Goal: Task Accomplishment & Management: Manage account settings

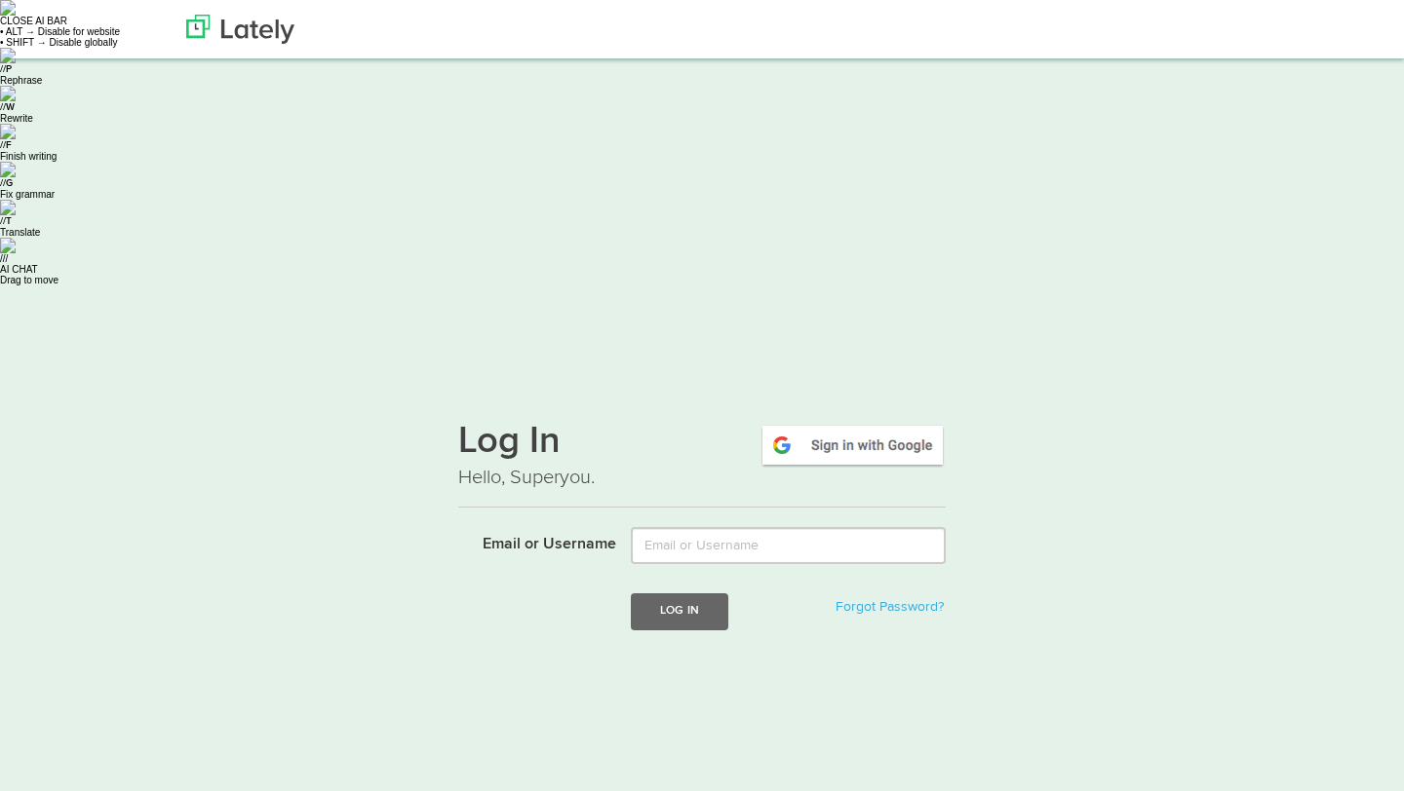
type input "[EMAIL_ADDRESS][DOMAIN_NAME]"
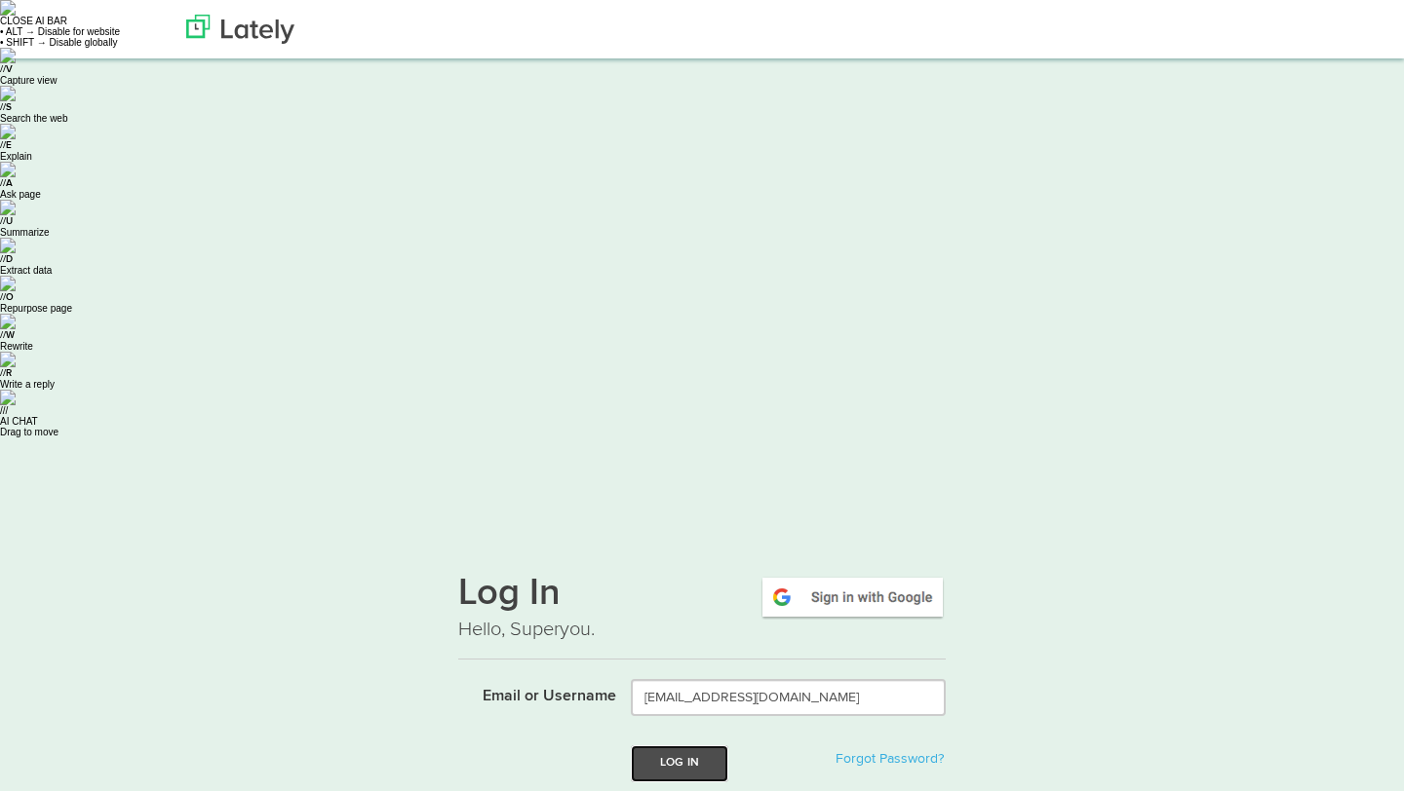
click at [706, 746] on button "Log In" at bounding box center [679, 764] width 97 height 36
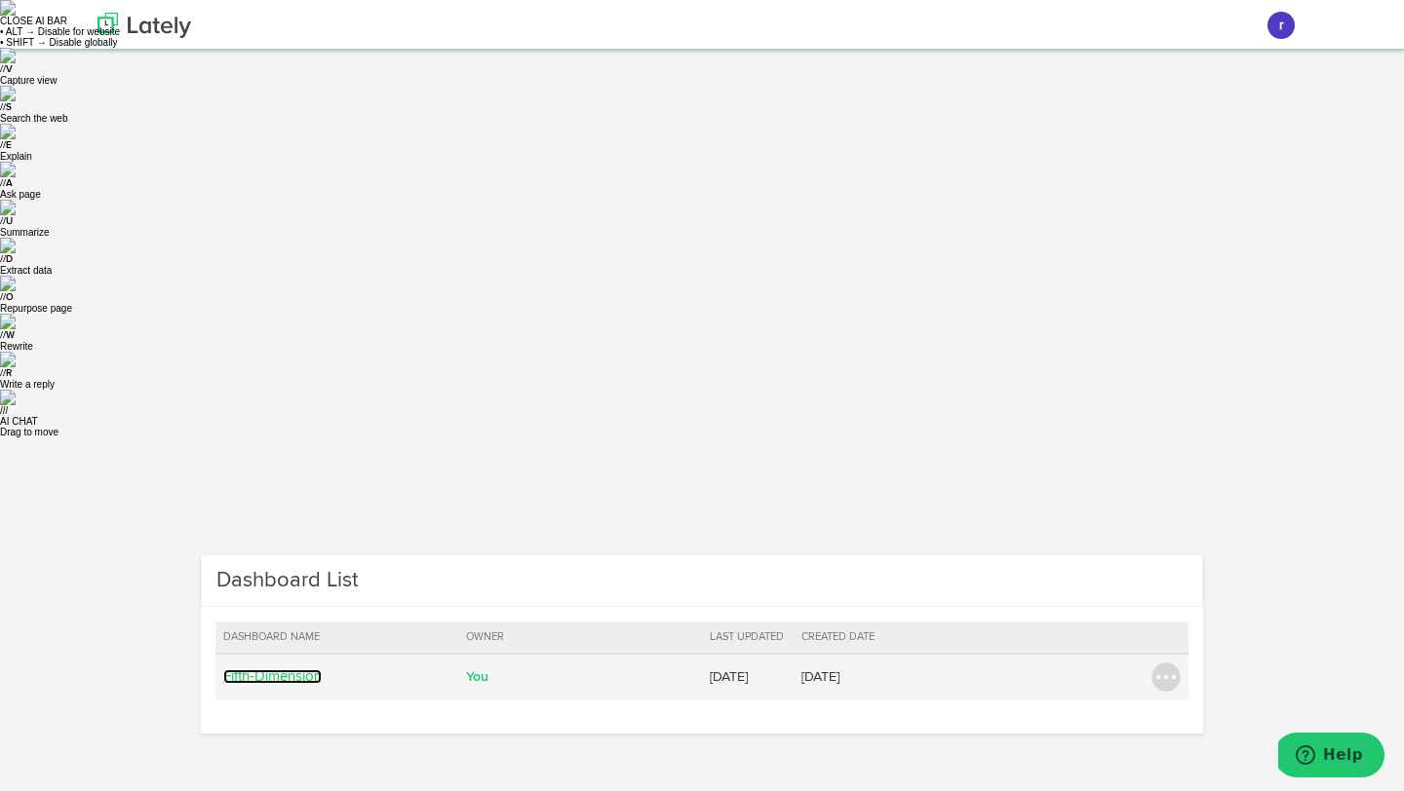
click at [286, 670] on link "Fifth-Dimension" at bounding box center [272, 677] width 98 height 15
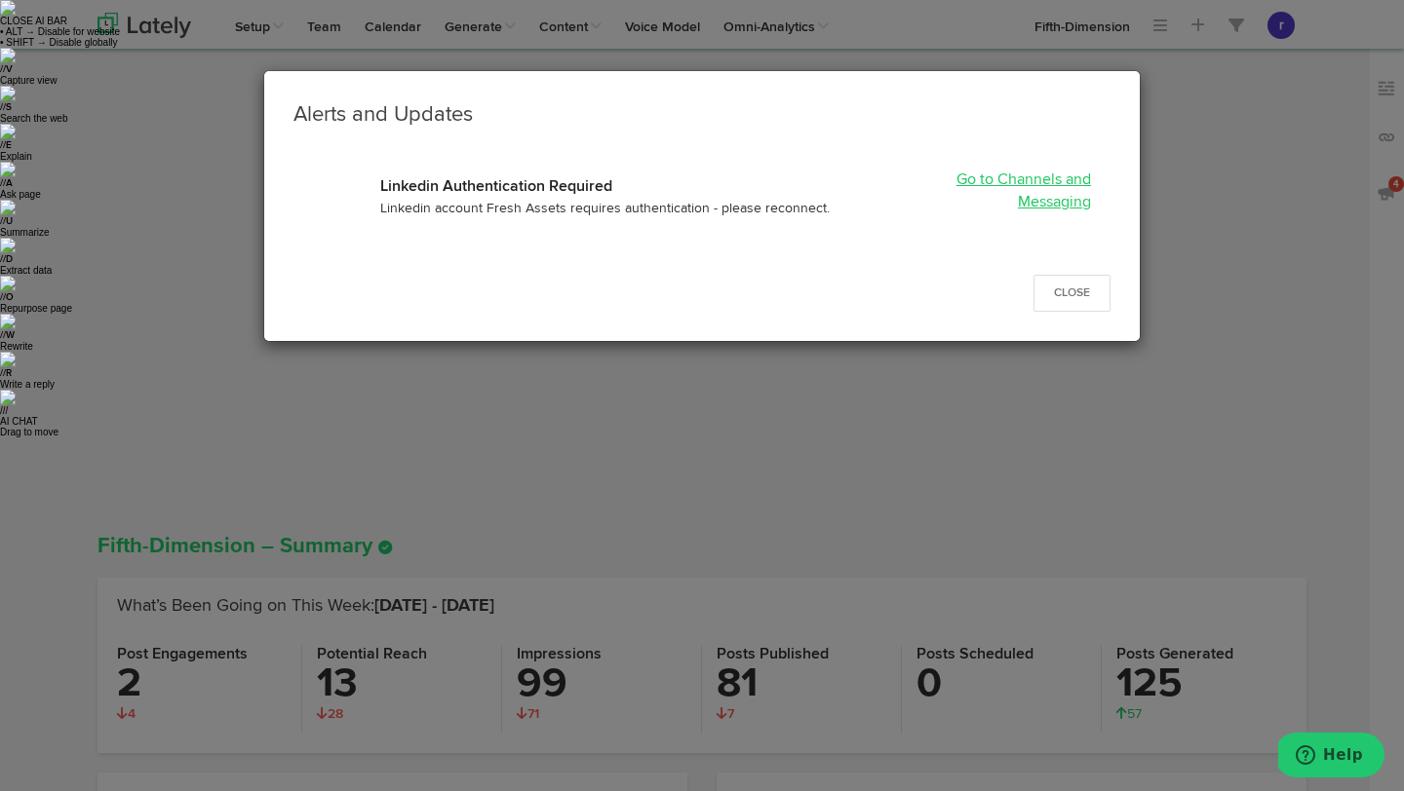
click at [1059, 185] on link "Go to Channels and Messaging" at bounding box center [1023, 192] width 135 height 38
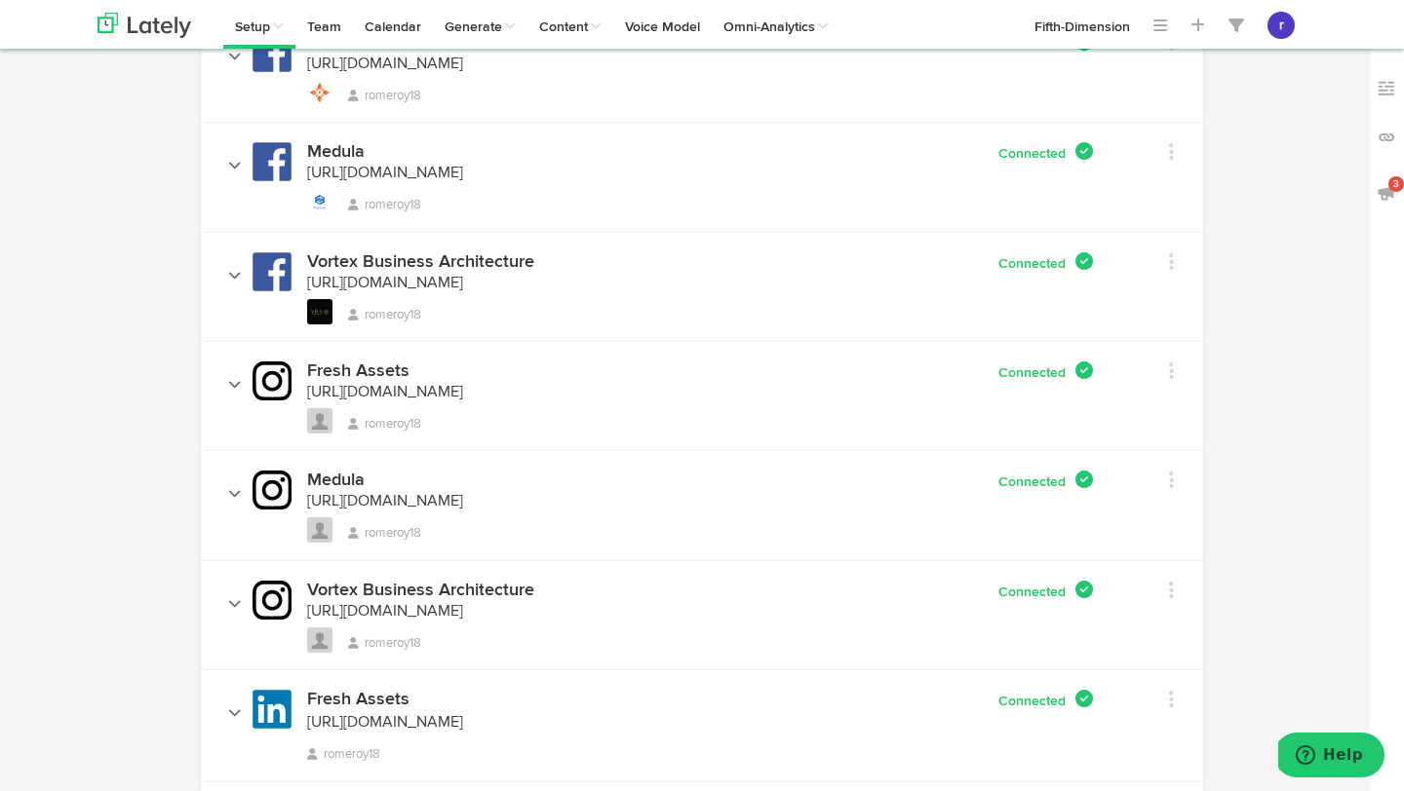
scroll to position [767, 0]
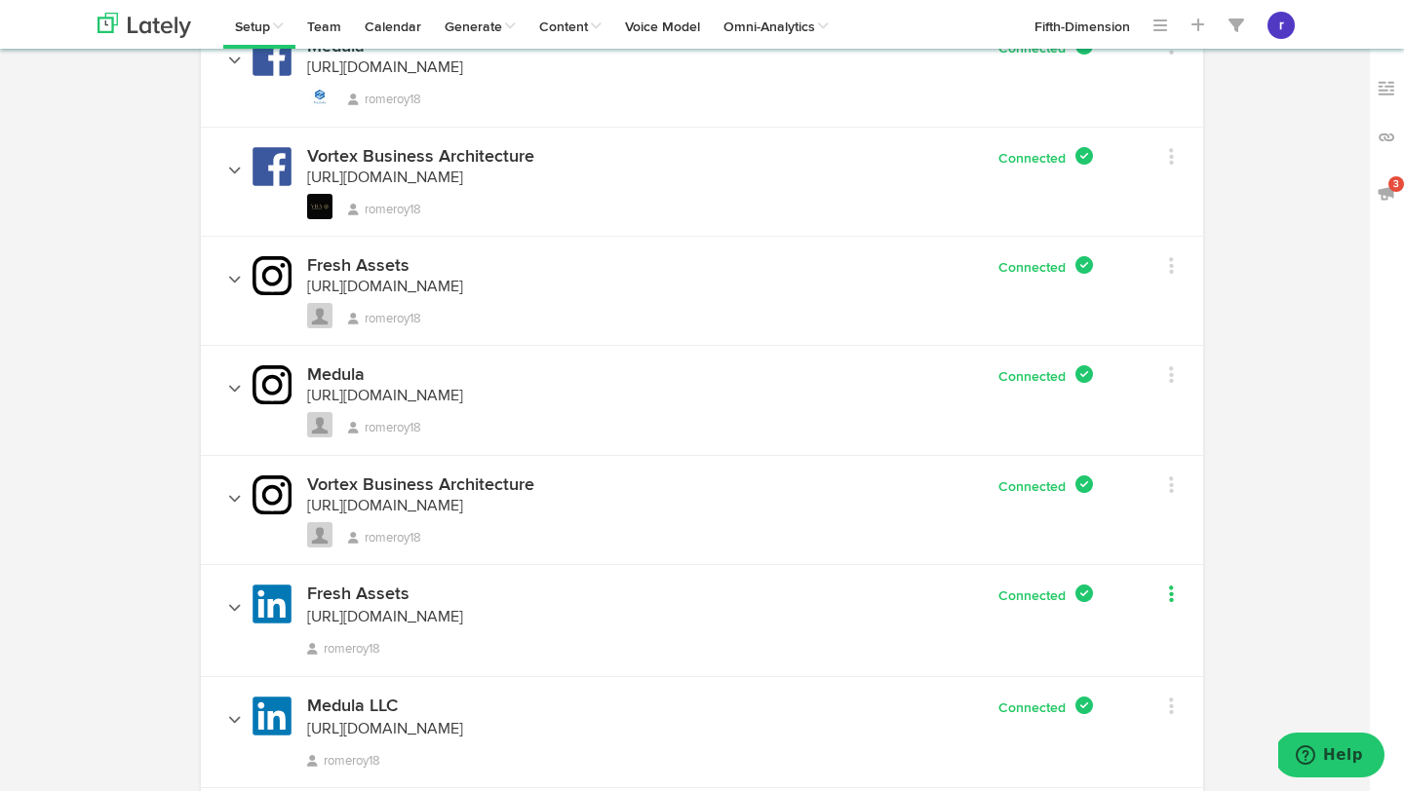
click at [1170, 585] on icon at bounding box center [1171, 594] width 5 height 19
click at [150, 19] on img at bounding box center [144, 25] width 94 height 25
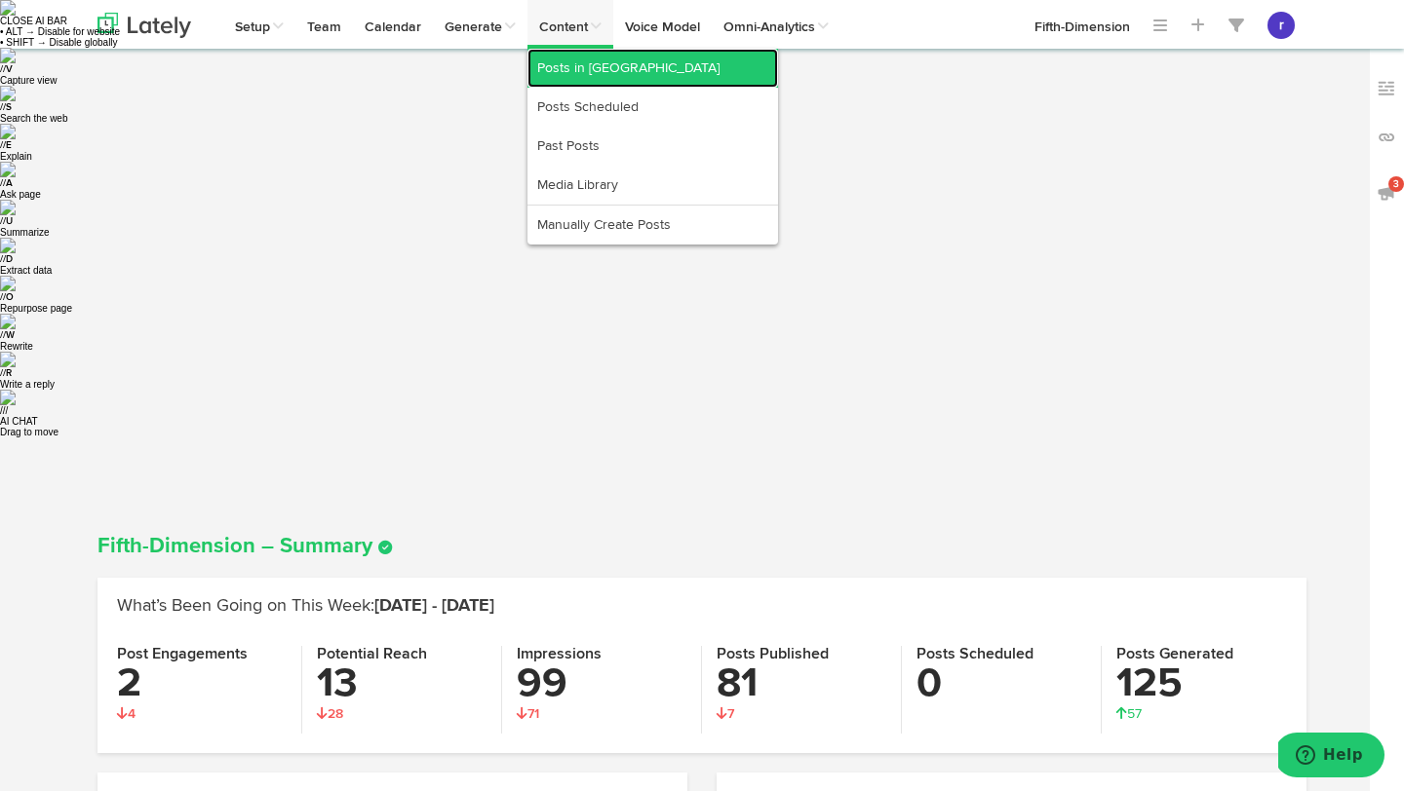
click at [589, 70] on link "Posts in [GEOGRAPHIC_DATA]" at bounding box center [652, 68] width 250 height 39
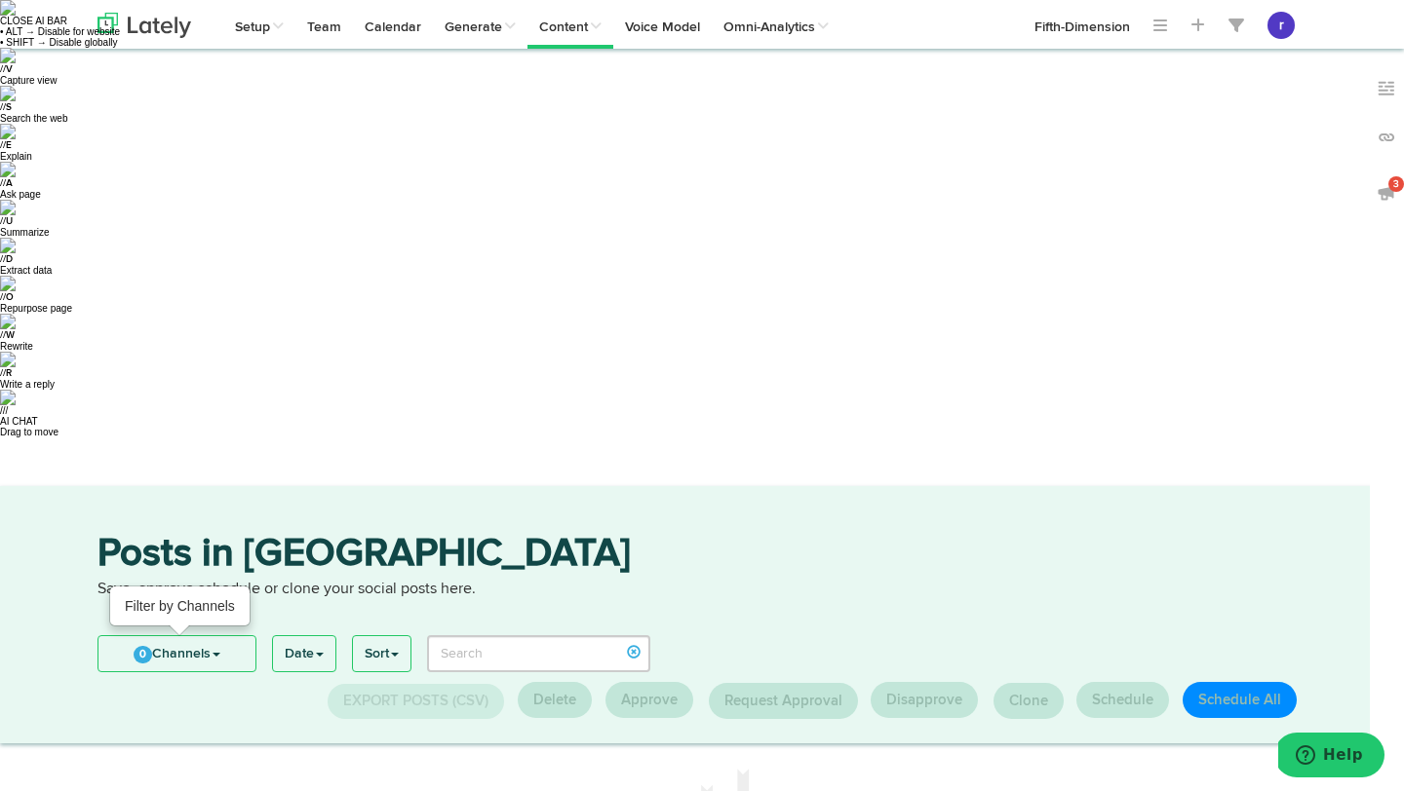
click at [224, 636] on link "0 Channels" at bounding box center [176, 653] width 157 height 35
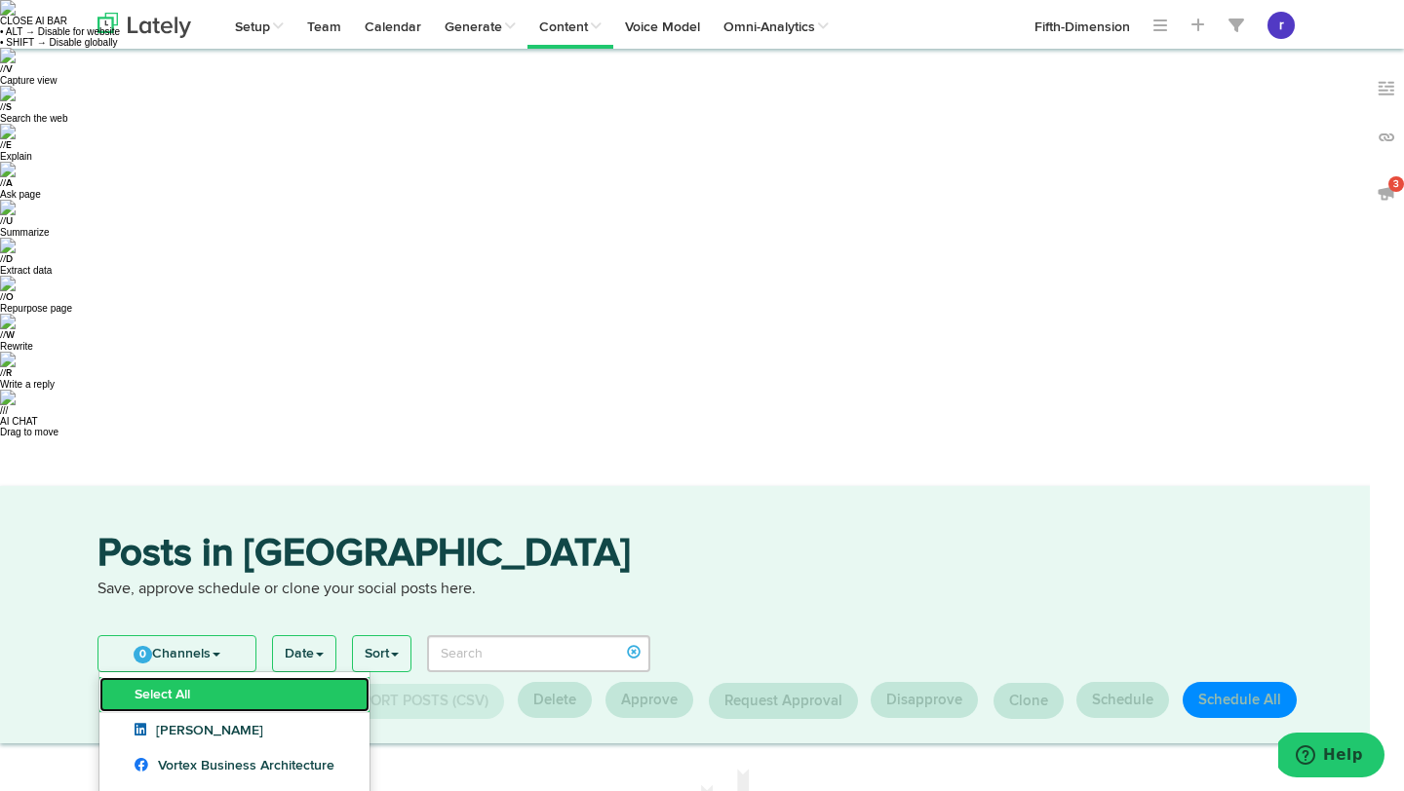
click at [209, 677] on link "Select All" at bounding box center [234, 694] width 270 height 35
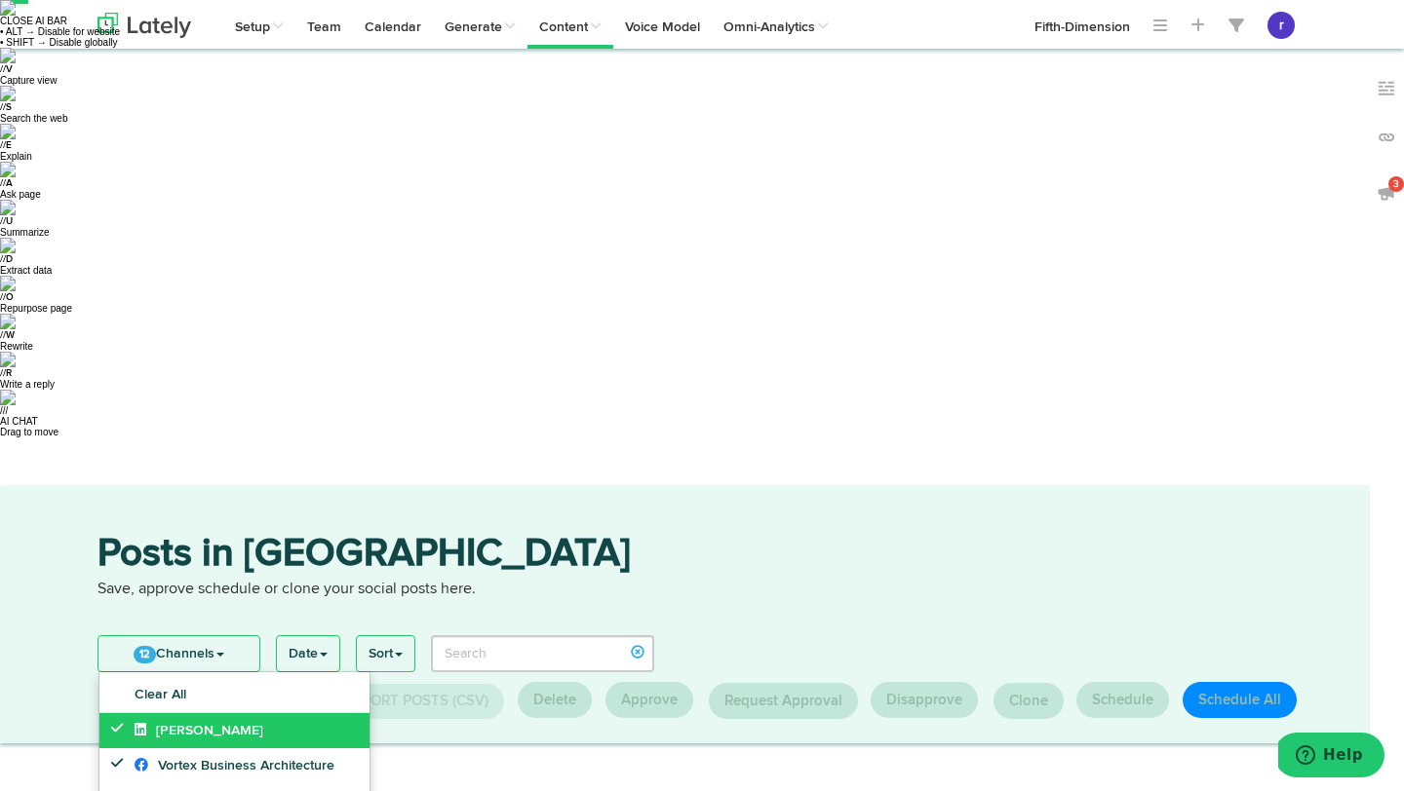
click at [201, 724] on span "[PERSON_NAME]" at bounding box center [199, 731] width 129 height 14
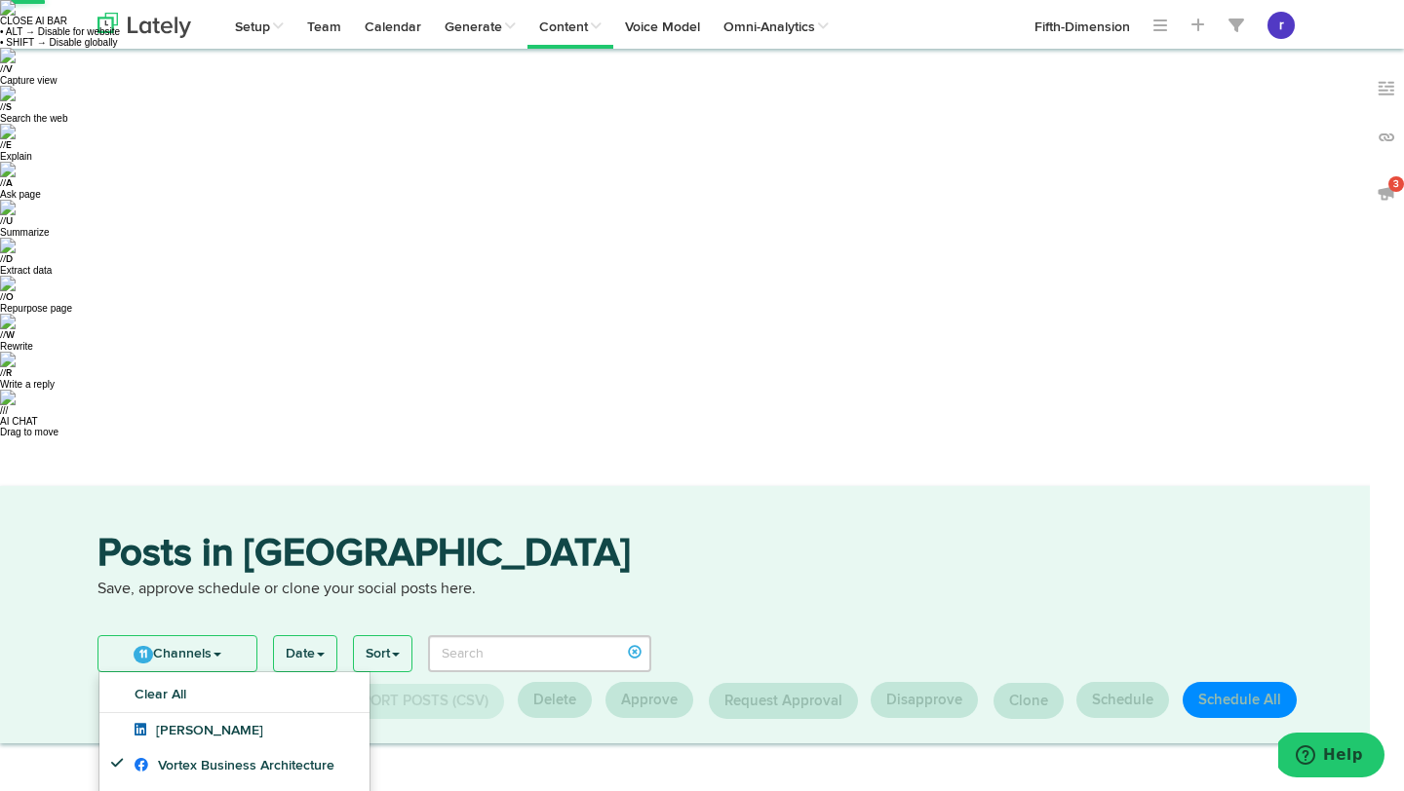
click at [619, 535] on h3 "Posts in [GEOGRAPHIC_DATA]" at bounding box center [701, 557] width 1209 height 44
click at [201, 636] on link "11 Channels" at bounding box center [177, 653] width 158 height 35
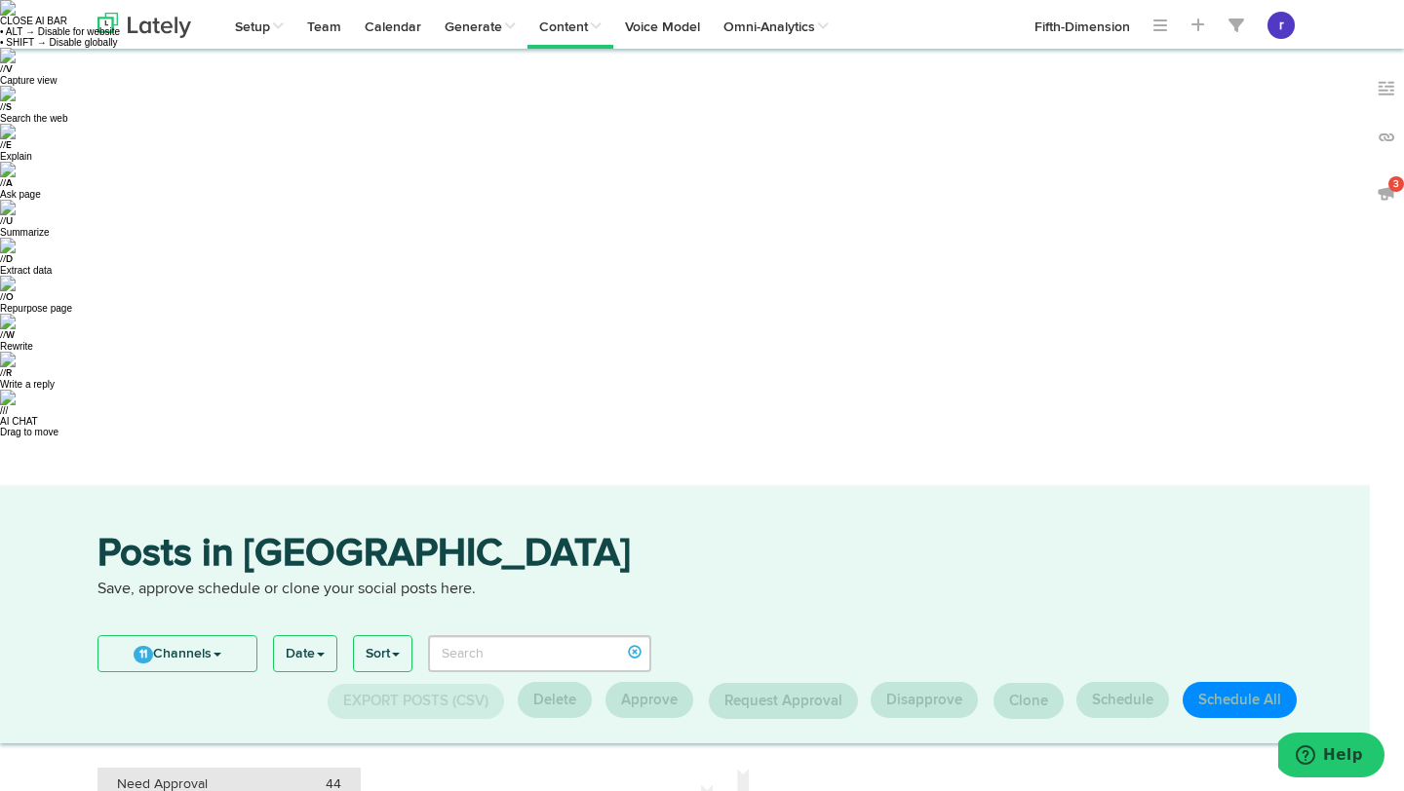
click at [262, 775] on div "Need Approval 44" at bounding box center [229, 784] width 224 height 19
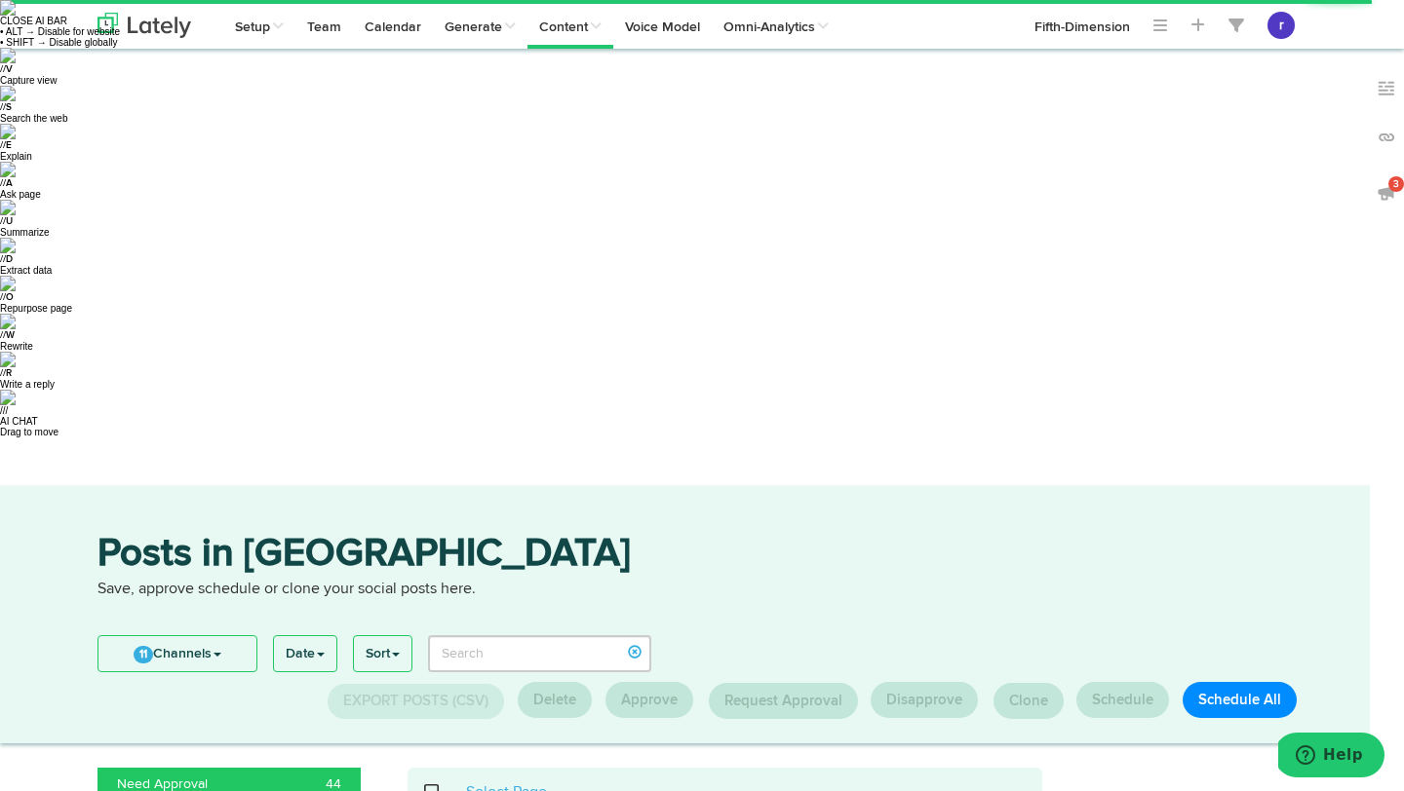
click at [435, 790] on span at bounding box center [442, 792] width 40 height 1
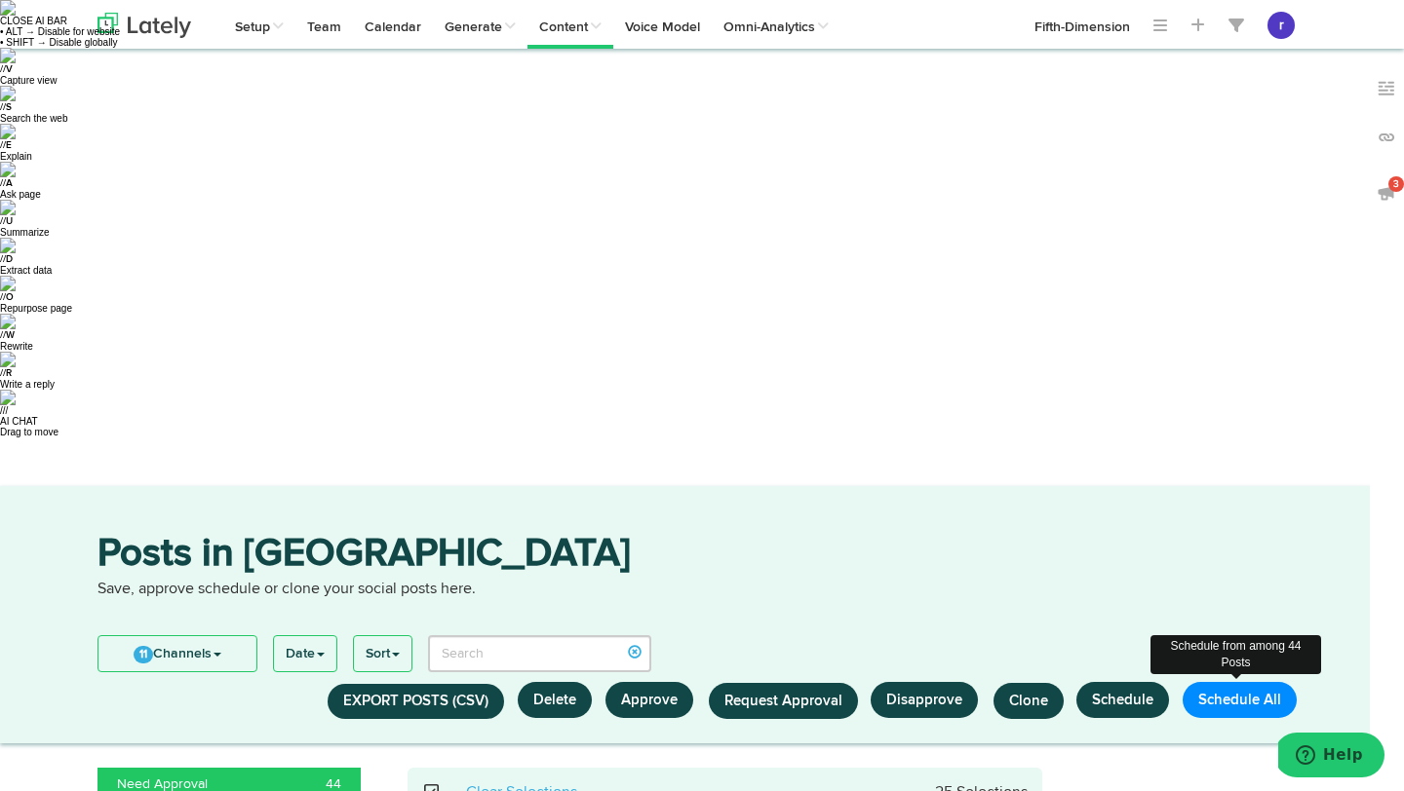
click at [1230, 682] on button "Schedule All" at bounding box center [1239, 700] width 114 height 36
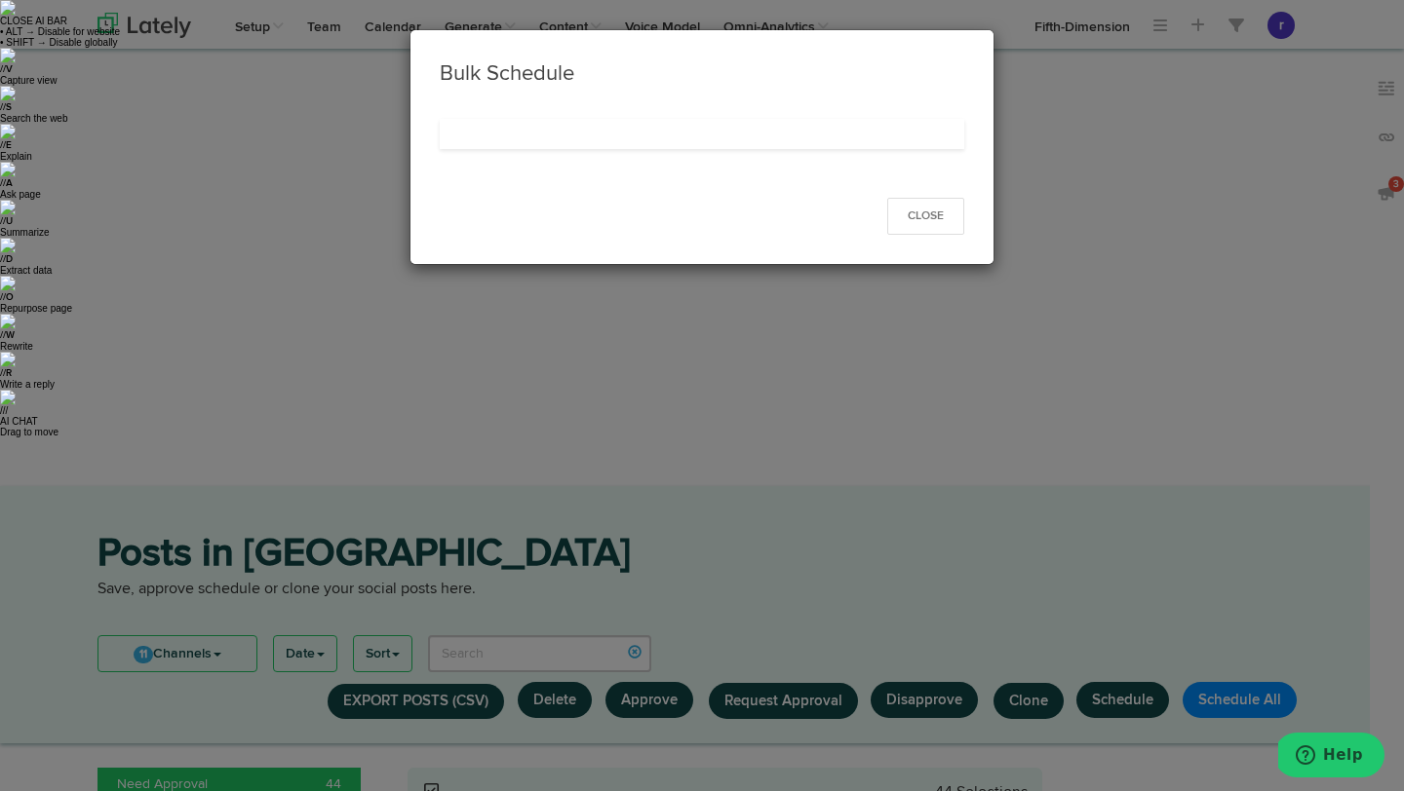
select select "11"
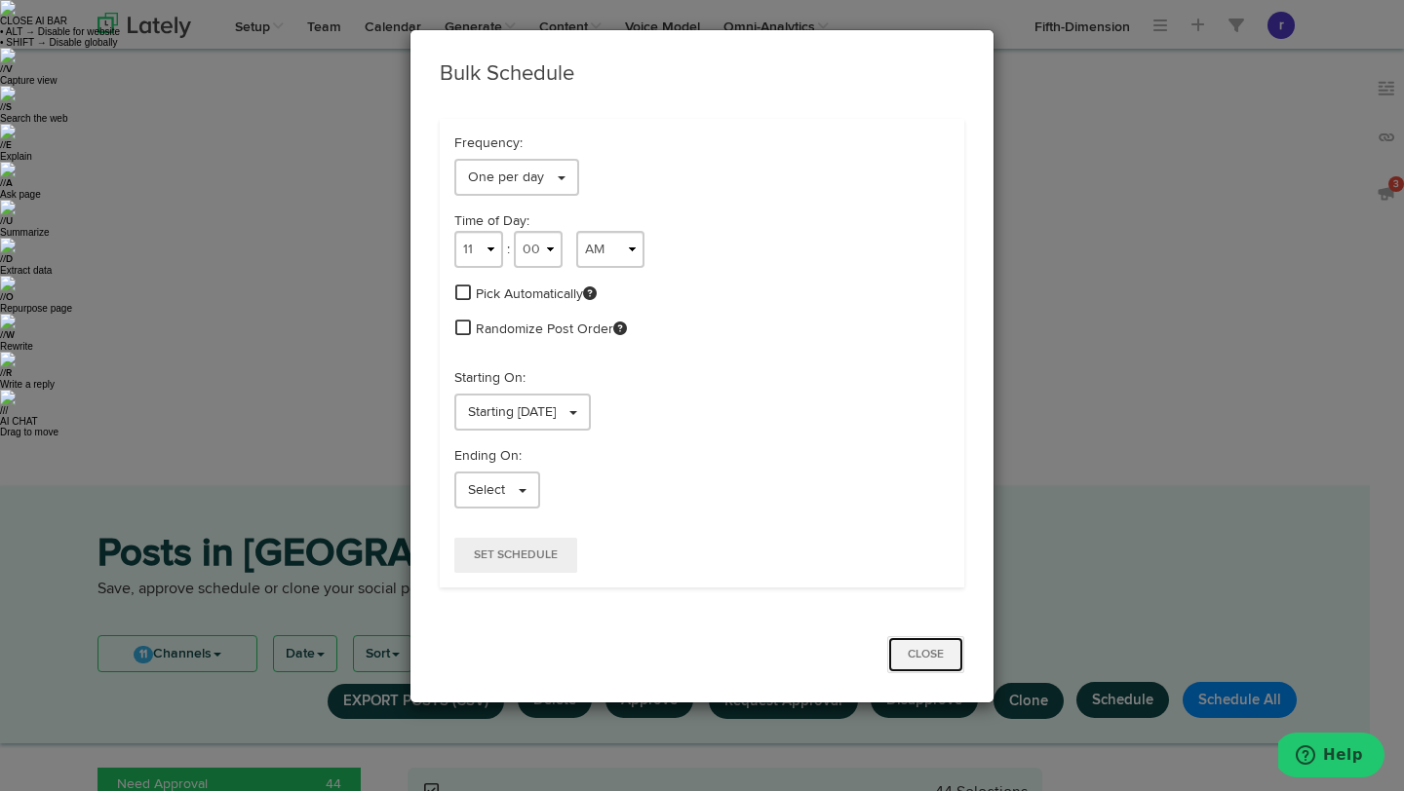
click at [933, 659] on button "Close" at bounding box center [925, 654] width 77 height 37
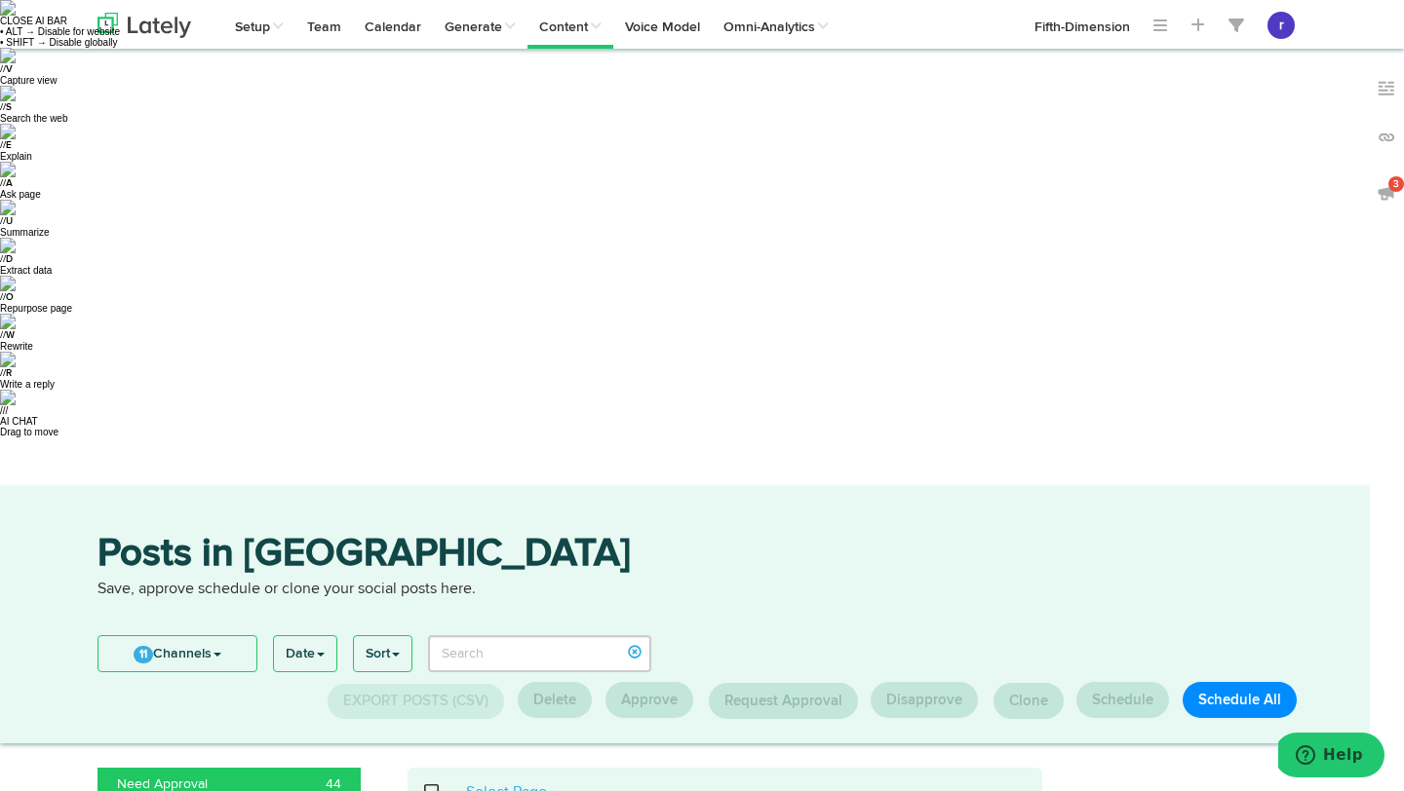
click at [424, 790] on span at bounding box center [442, 792] width 40 height 1
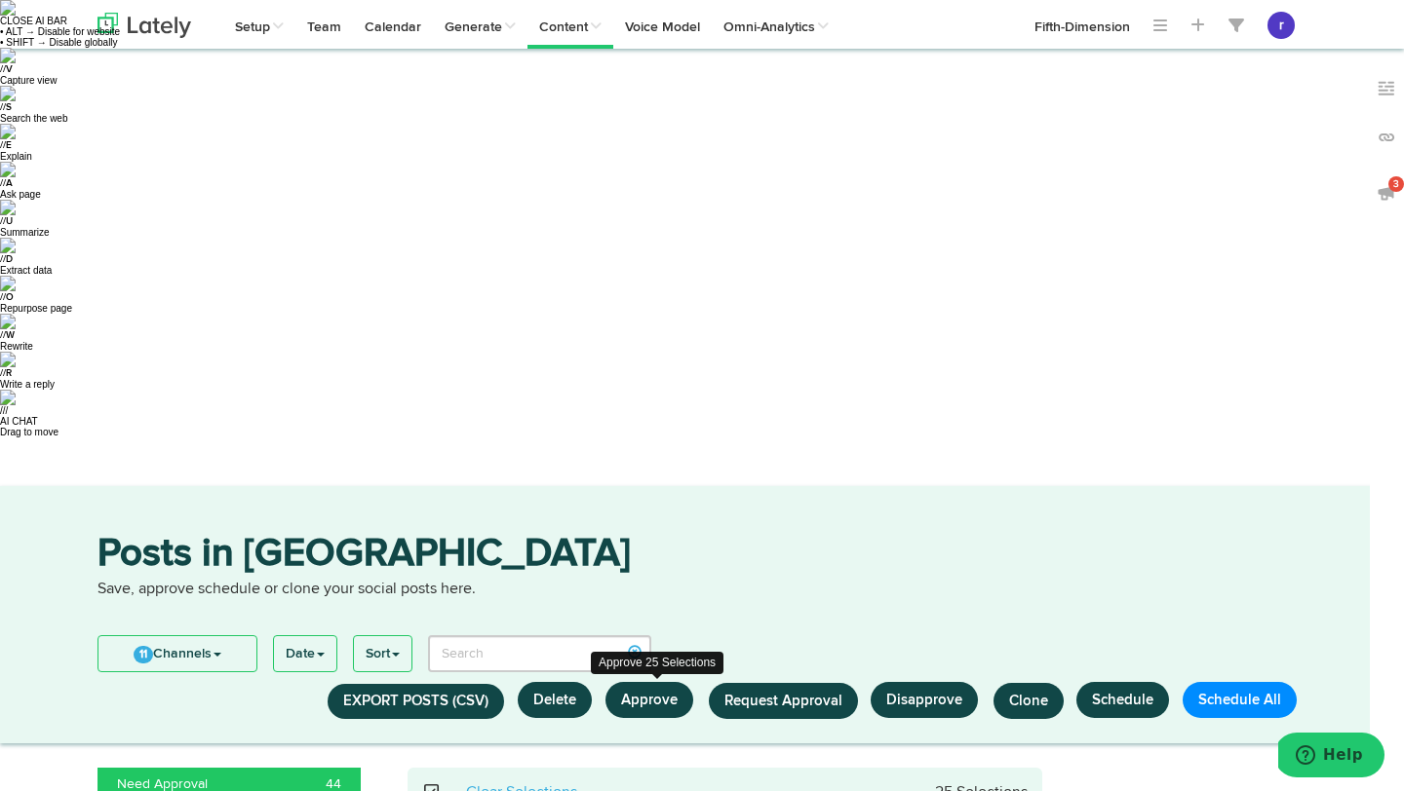
click at [667, 682] on button "Approve" at bounding box center [649, 700] width 88 height 36
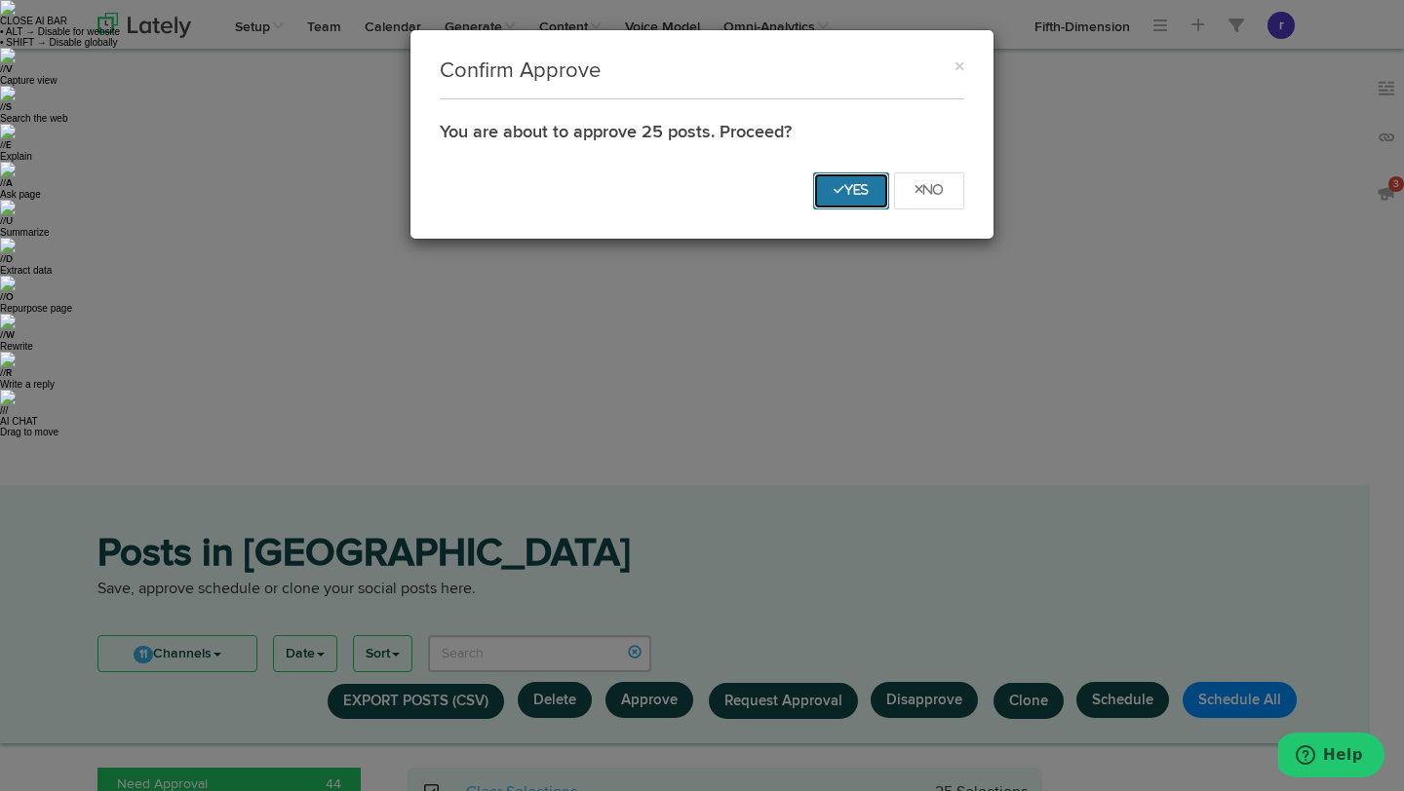
click at [833, 194] on icon "Yes" at bounding box center [850, 190] width 35 height 12
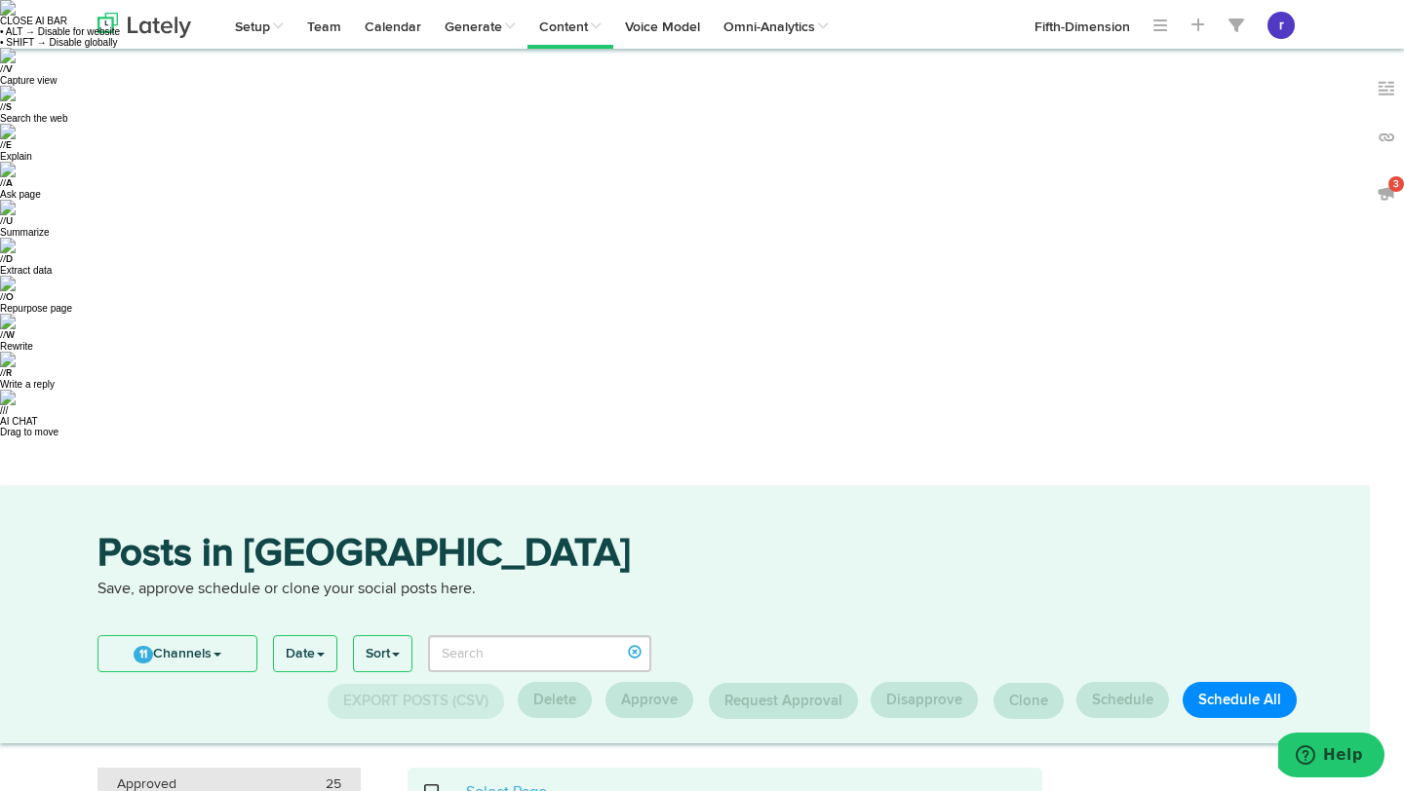
click at [274, 775] on div "Approved 25" at bounding box center [229, 784] width 224 height 19
click at [437, 790] on span at bounding box center [442, 792] width 40 height 1
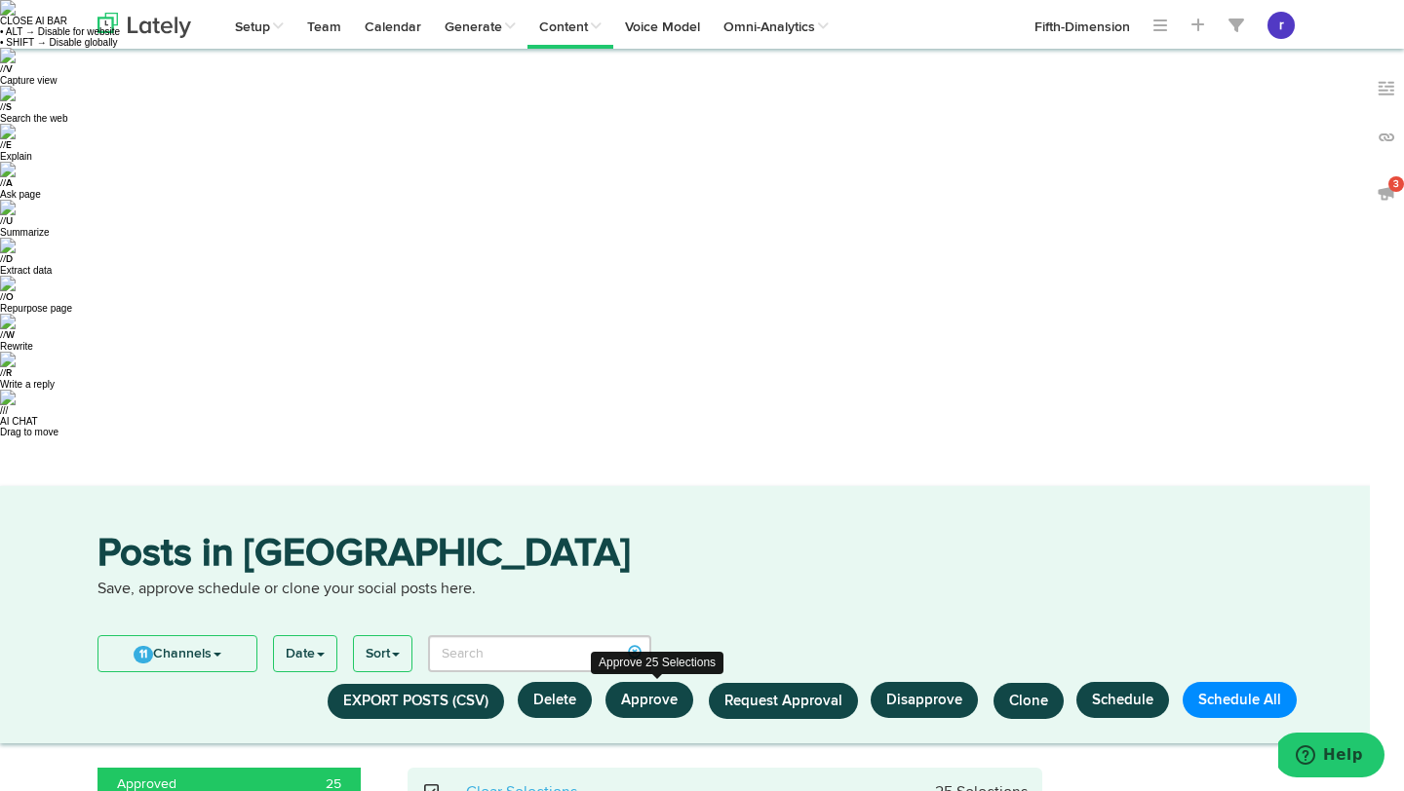
click at [674, 682] on button "Approve" at bounding box center [649, 700] width 88 height 36
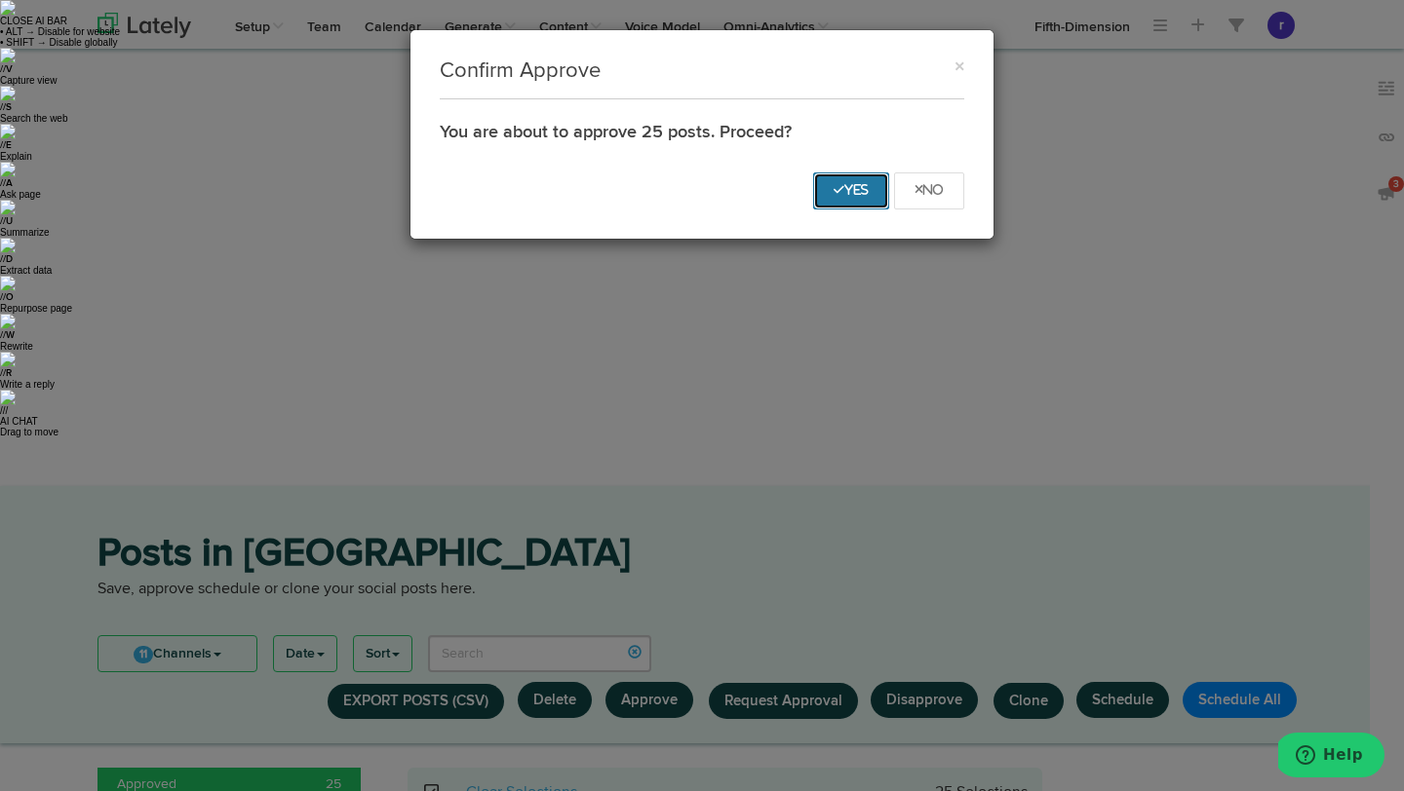
click at [831, 198] on button "Yes" at bounding box center [851, 191] width 76 height 37
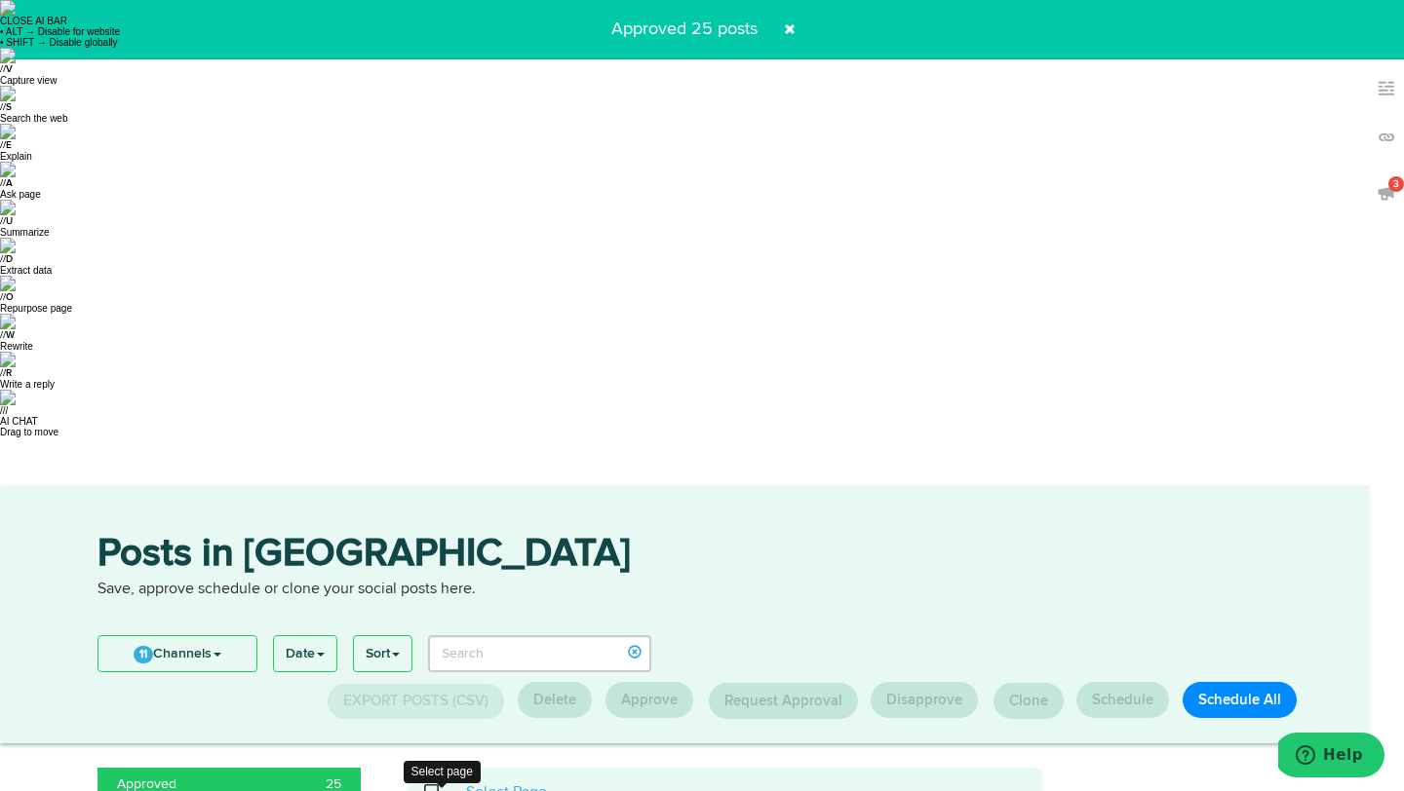
click at [431, 790] on span at bounding box center [442, 792] width 40 height 1
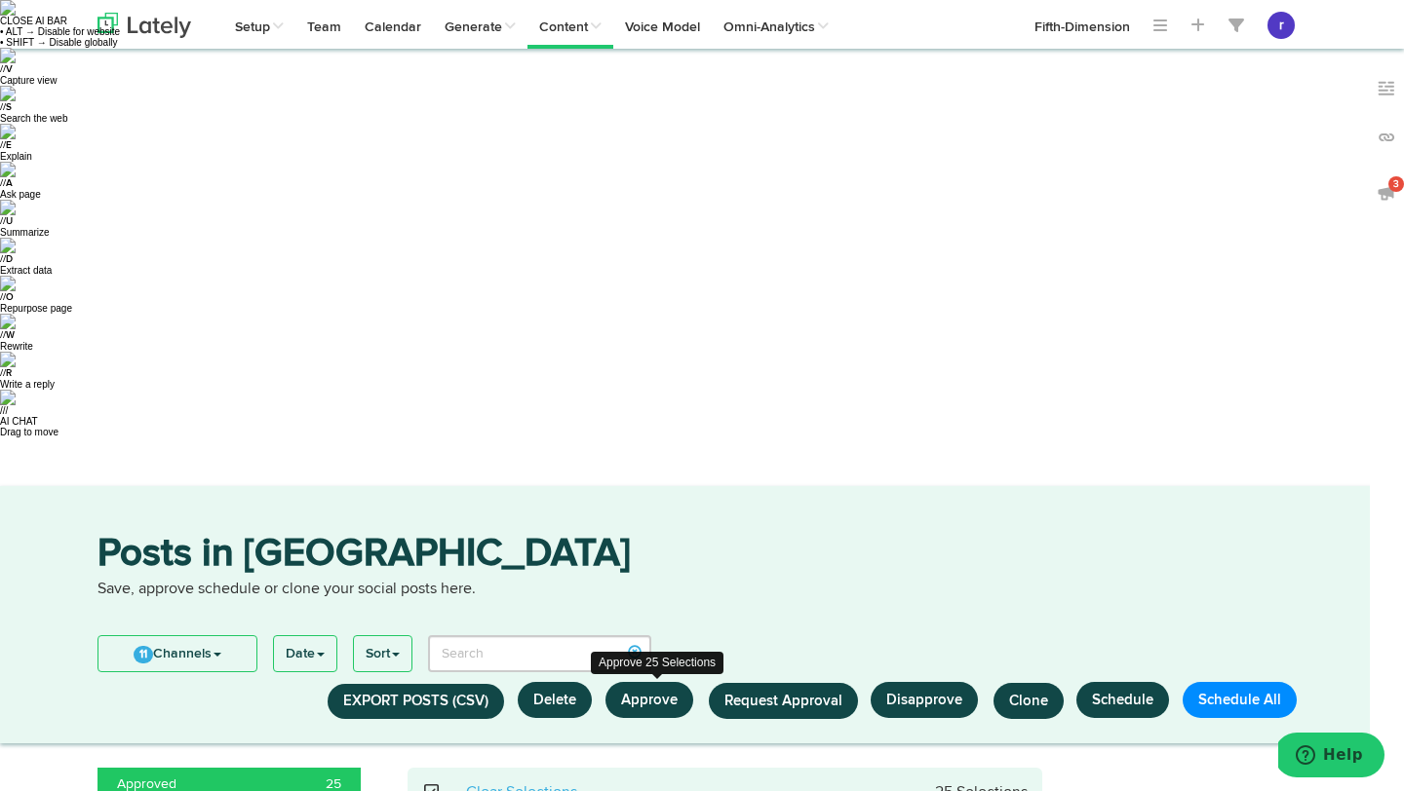
click at [635, 682] on button "Approve" at bounding box center [649, 700] width 88 height 36
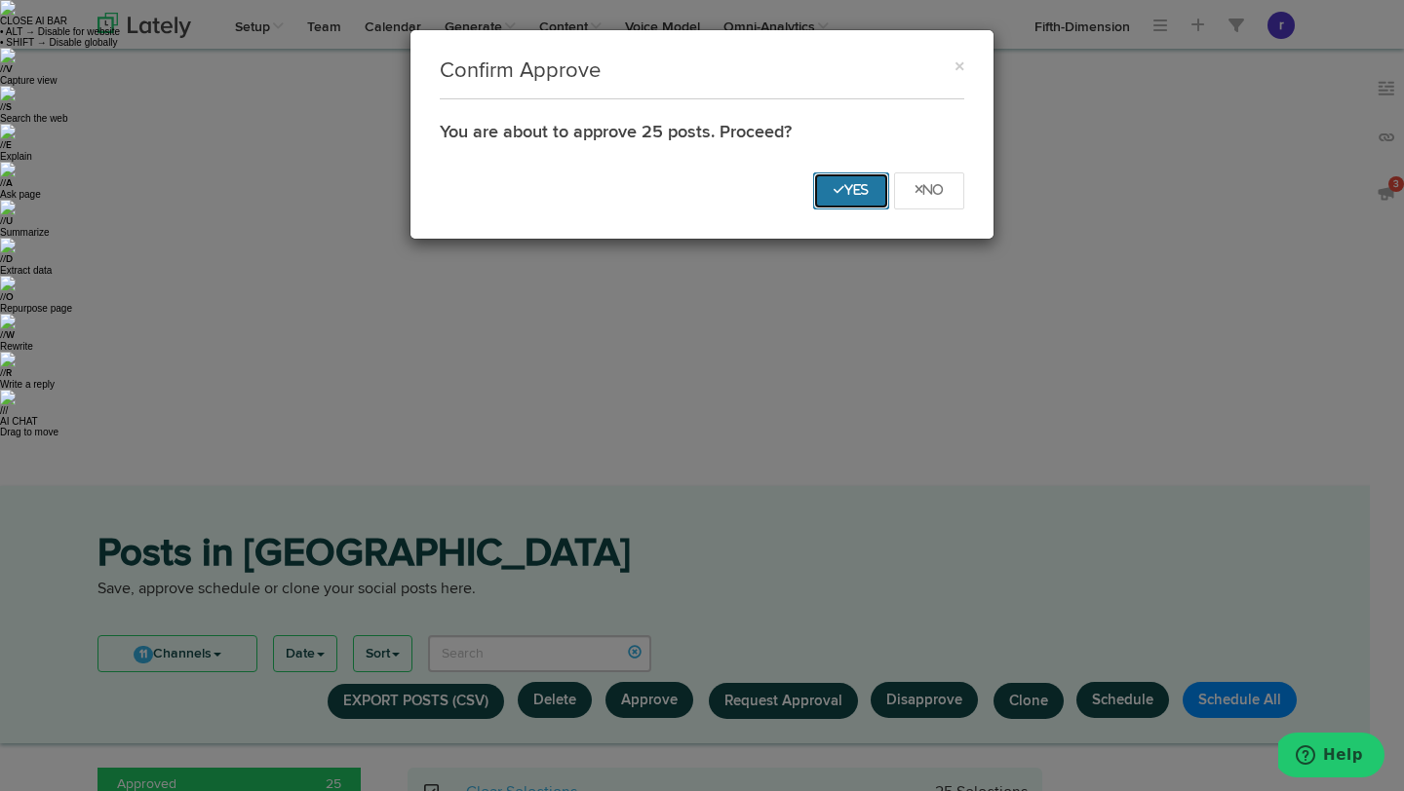
click at [866, 192] on button "Yes" at bounding box center [851, 191] width 76 height 37
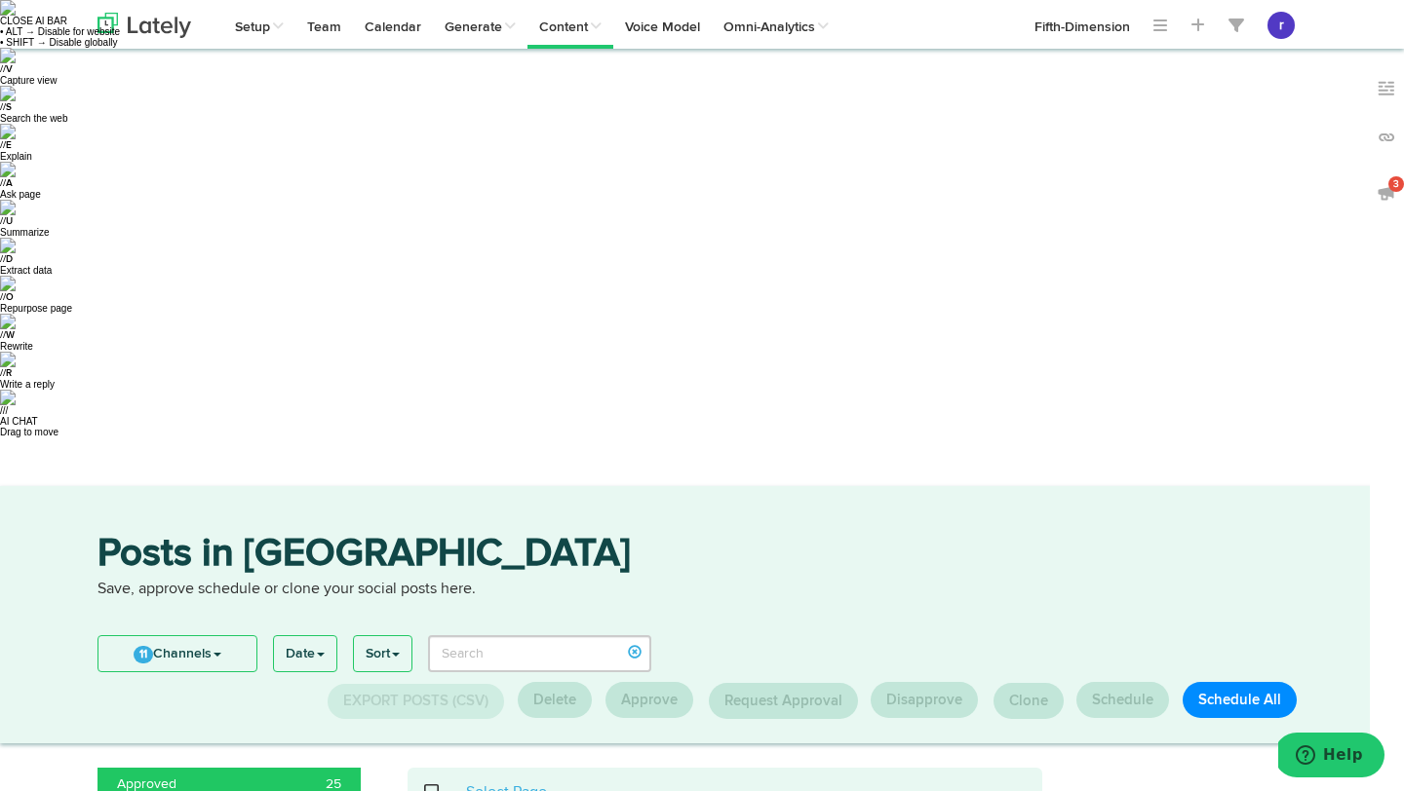
click at [433, 790] on span at bounding box center [442, 792] width 40 height 1
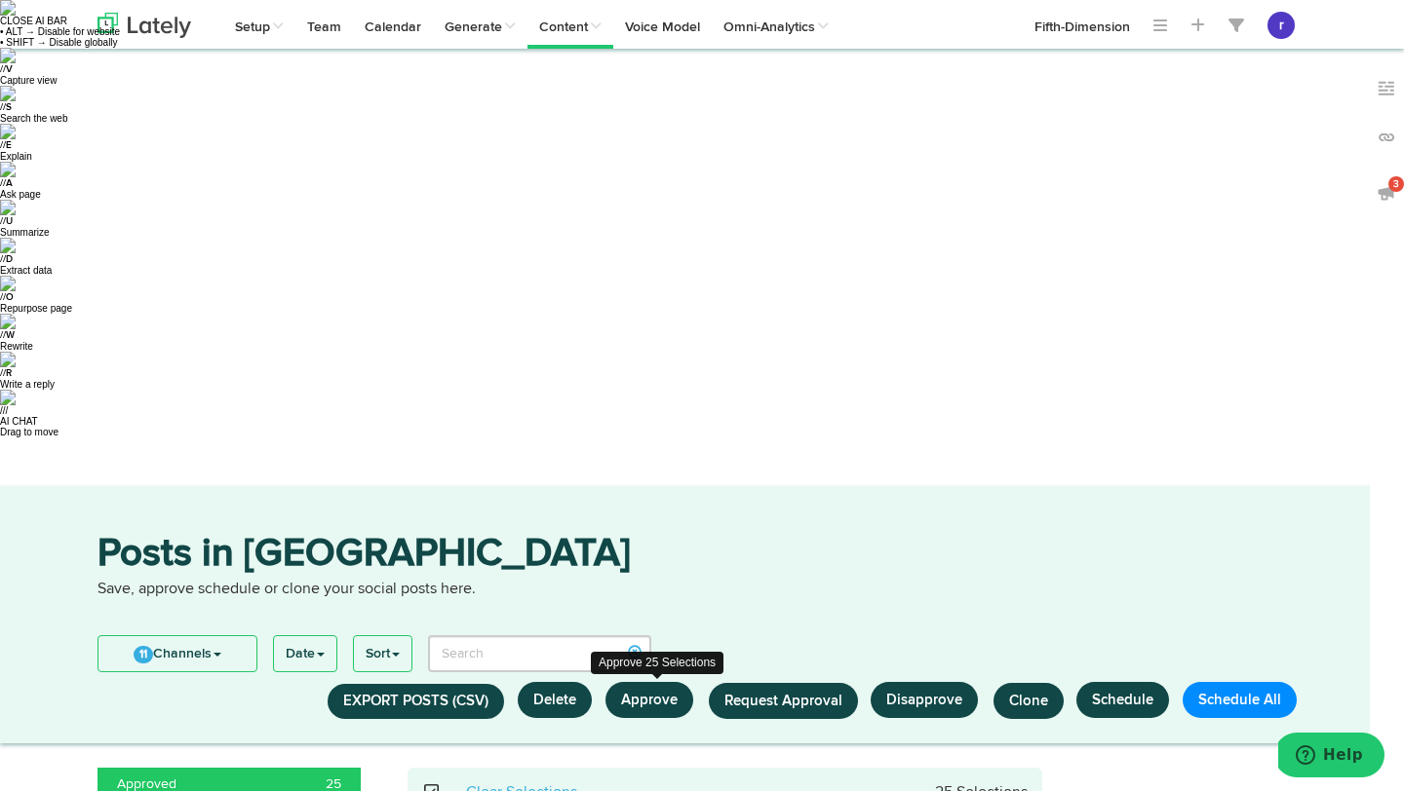
click at [674, 682] on button "Approve" at bounding box center [649, 700] width 88 height 36
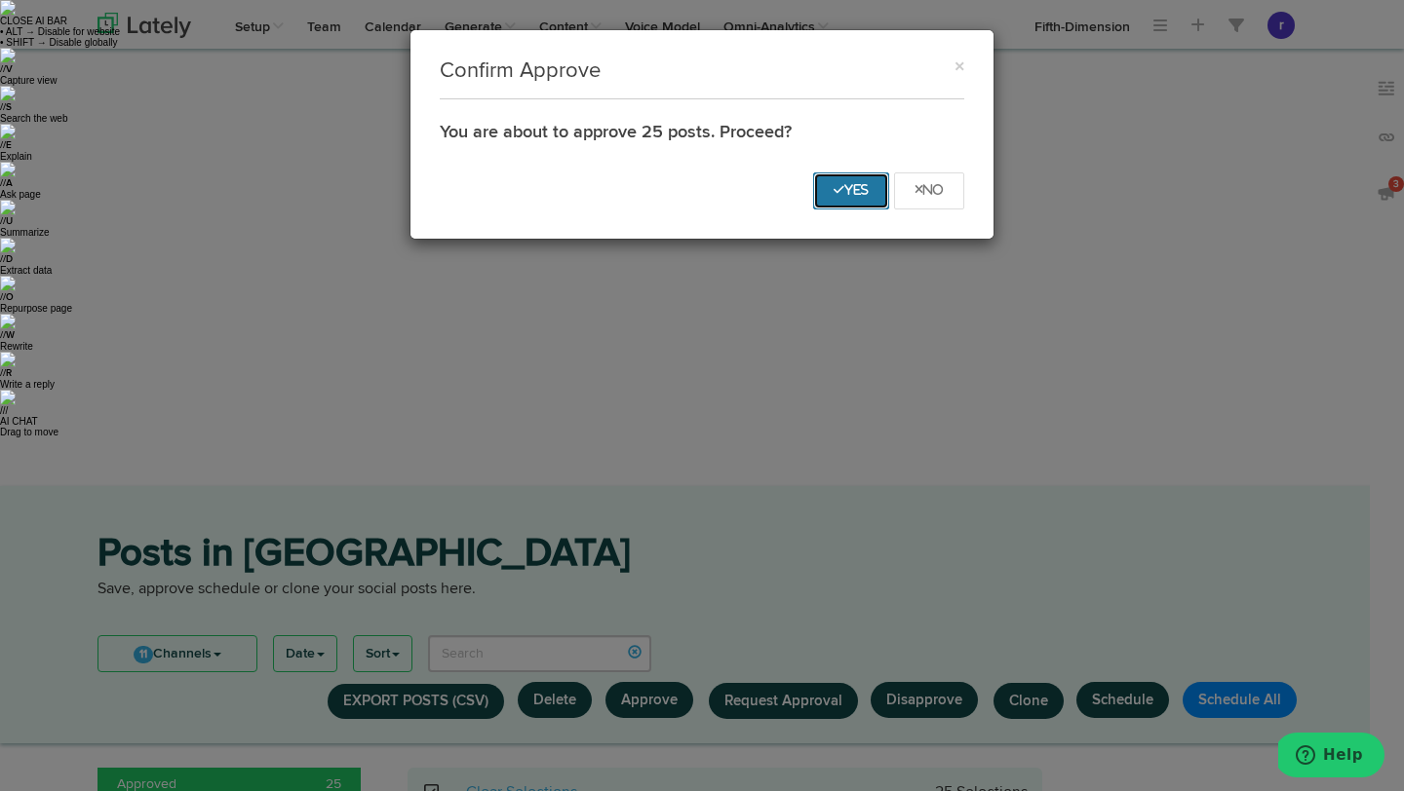
click at [862, 184] on icon "Yes" at bounding box center [850, 190] width 35 height 12
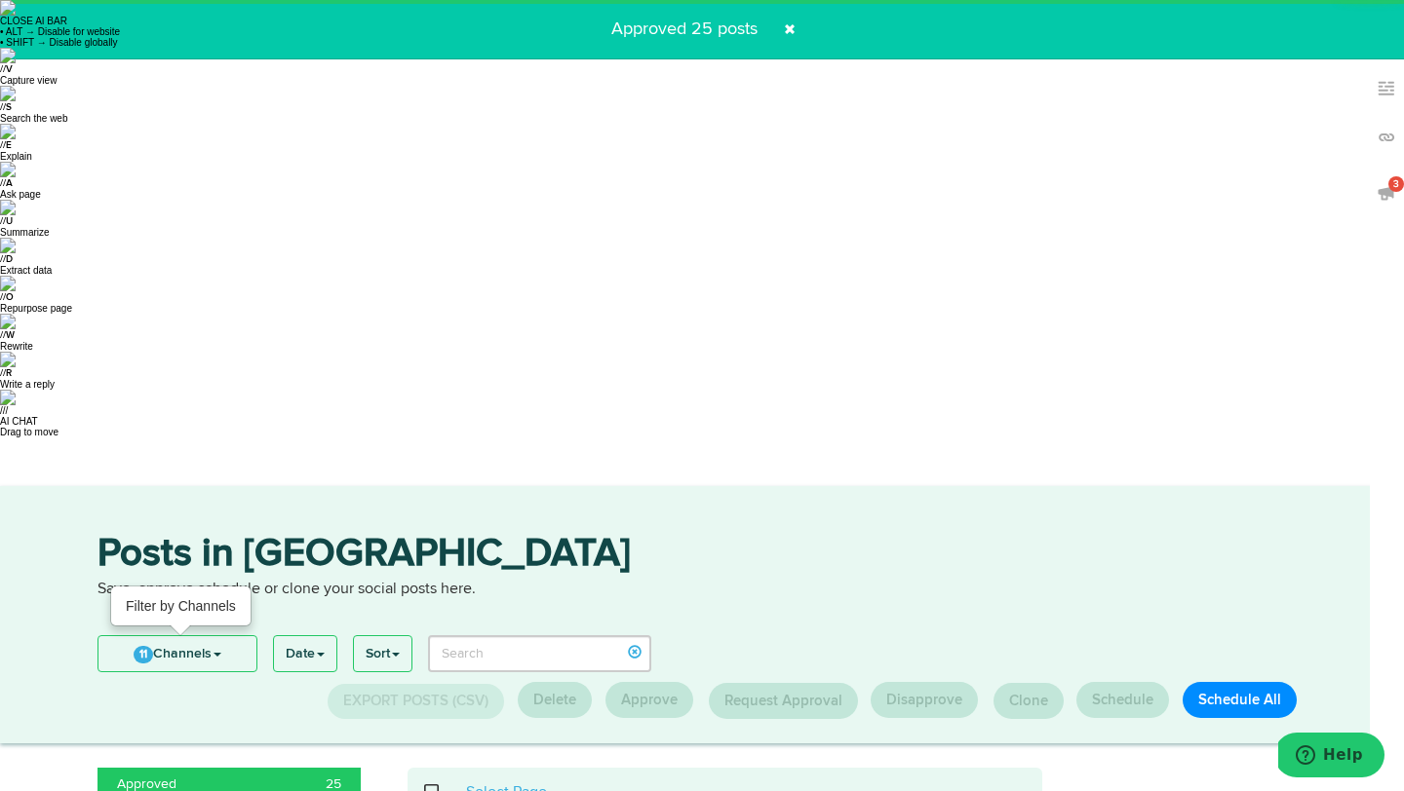
click at [201, 636] on link "11 Channels" at bounding box center [177, 653] width 158 height 35
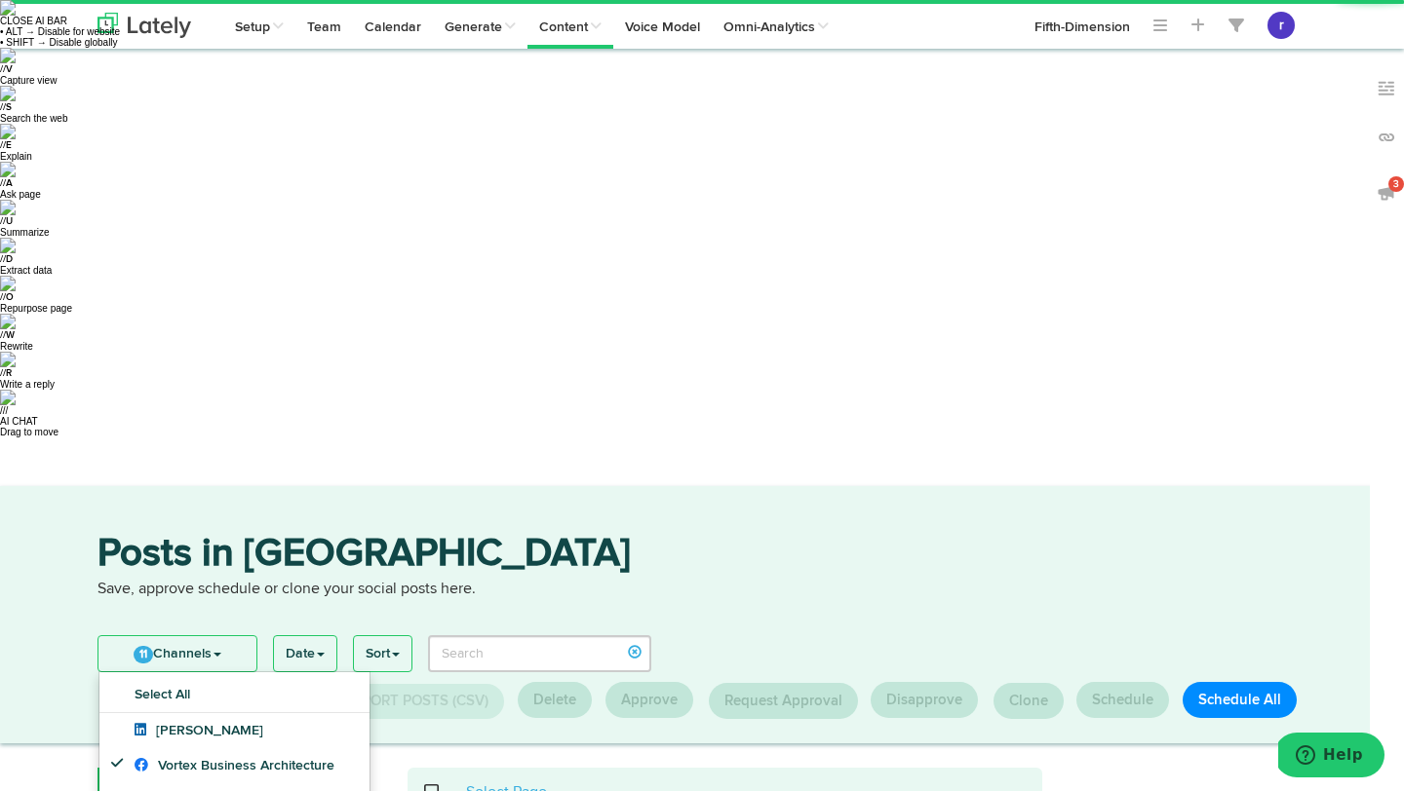
click at [719, 579] on p "Save, approve schedule or clone your social posts here." at bounding box center [701, 590] width 1209 height 22
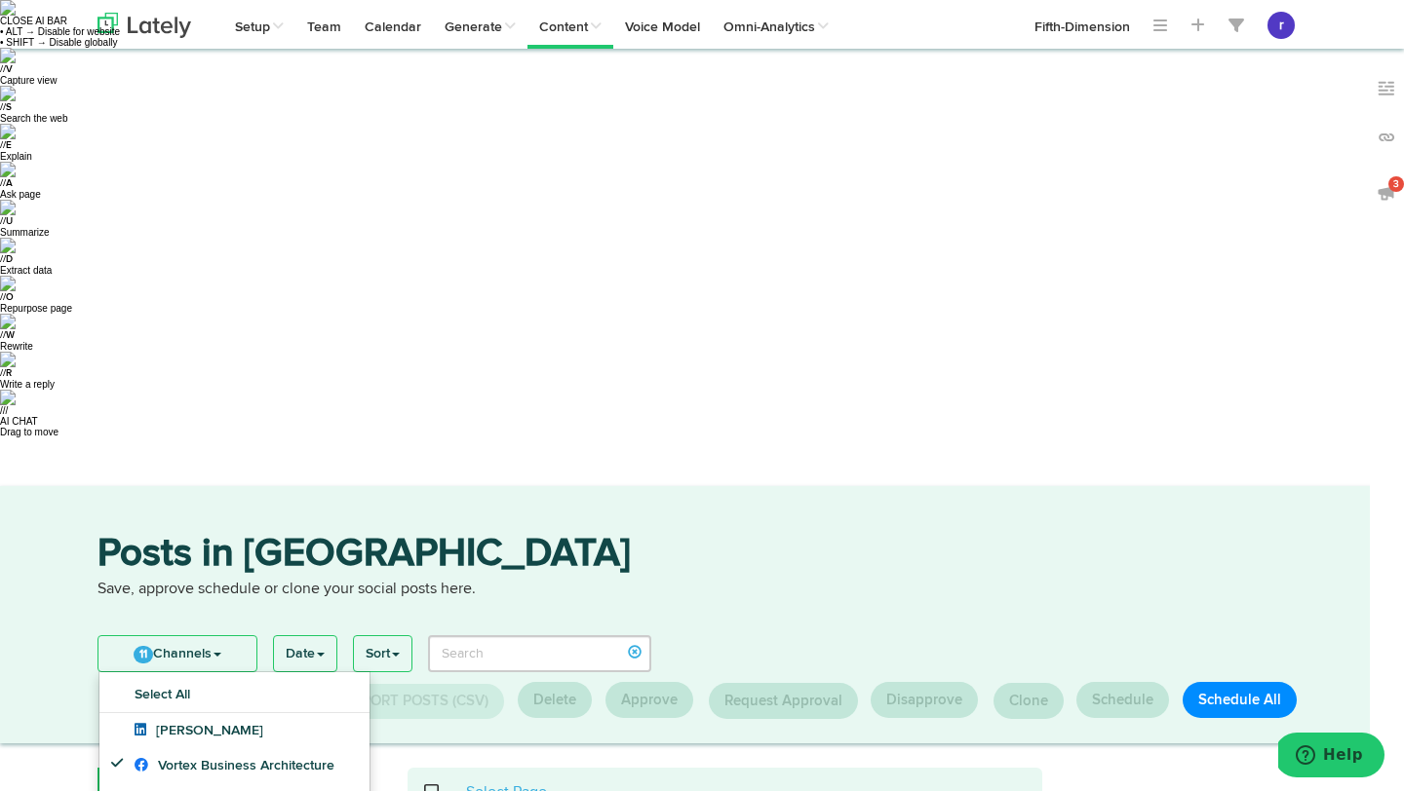
click at [429, 790] on span at bounding box center [442, 792] width 40 height 1
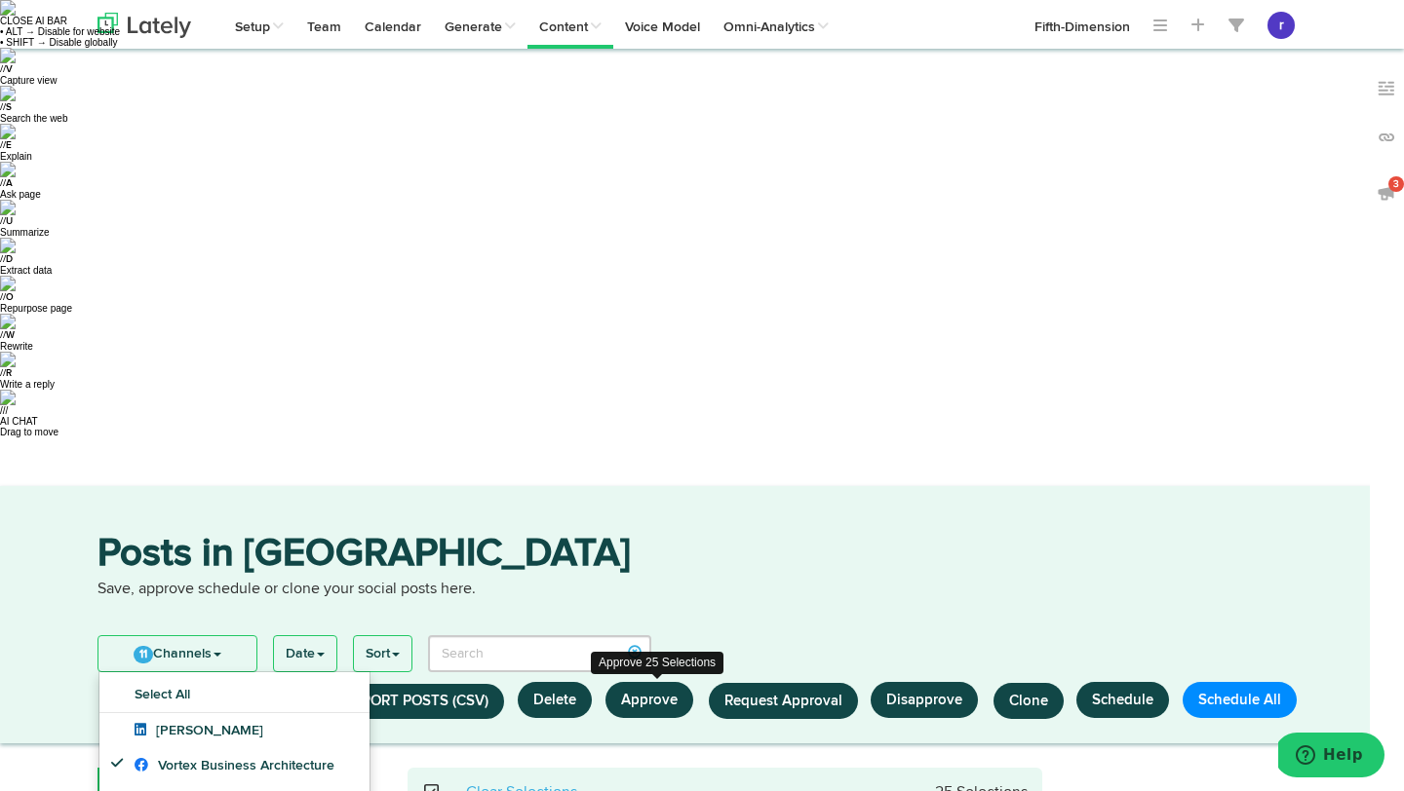
click at [668, 682] on button "Approve" at bounding box center [649, 700] width 88 height 36
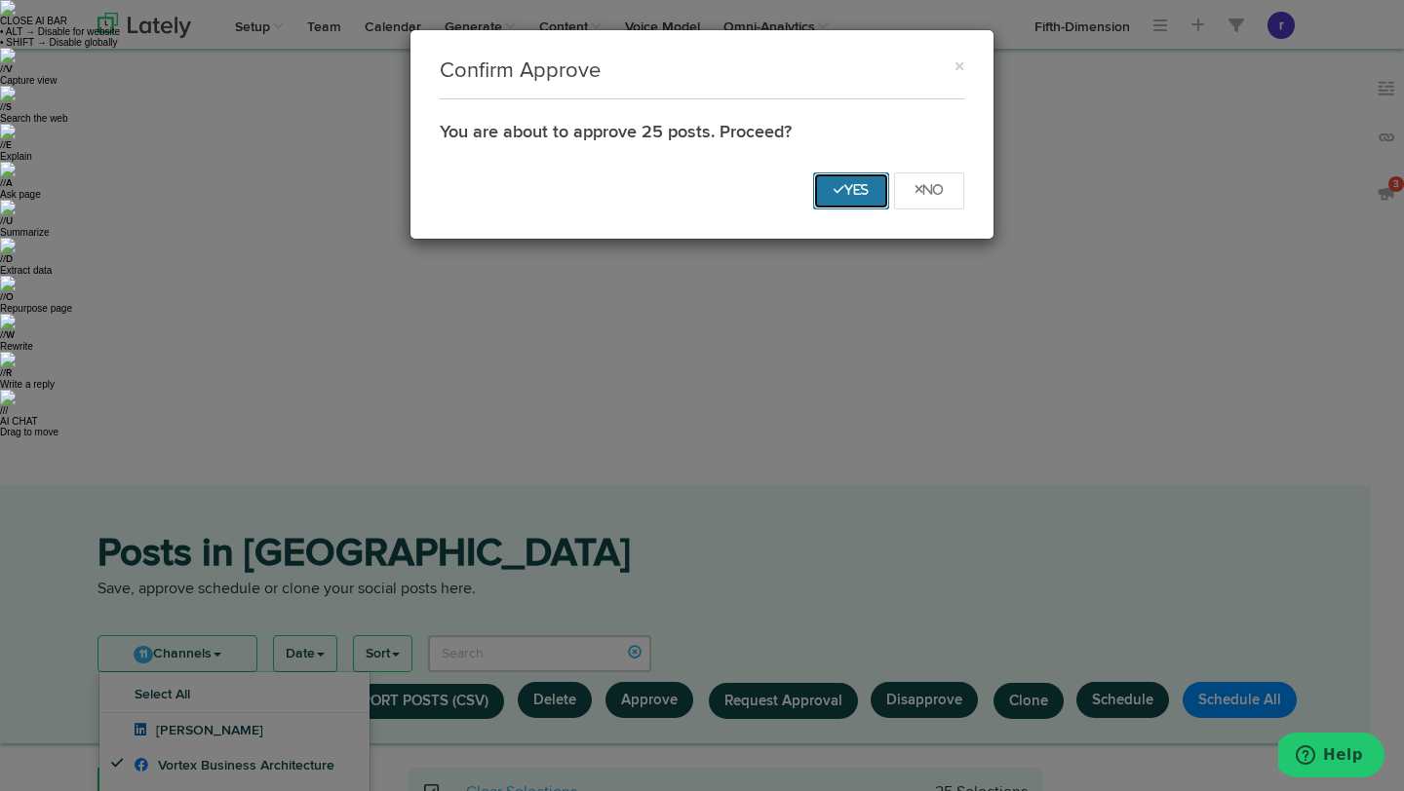
click at [845, 191] on icon "Yes" at bounding box center [850, 190] width 35 height 12
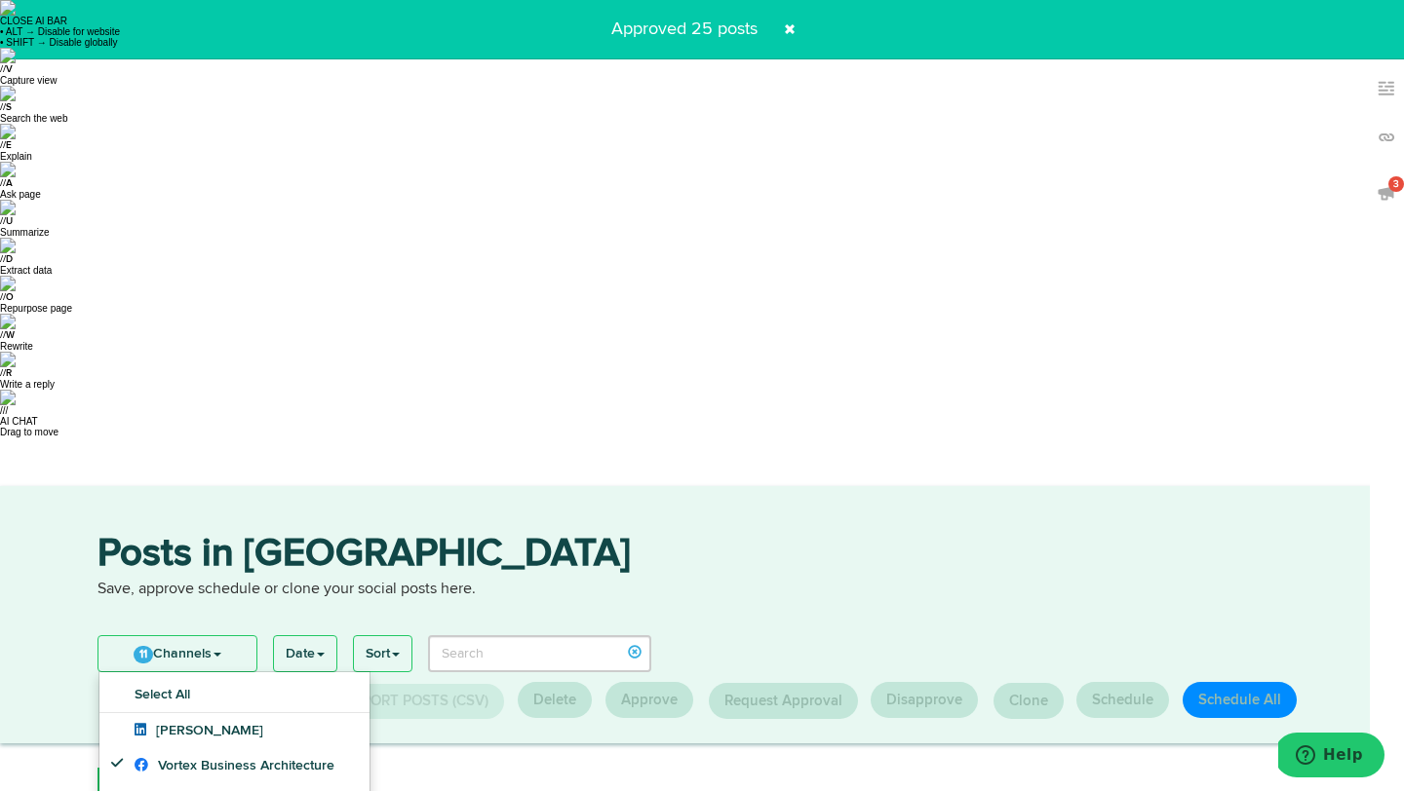
click at [819, 535] on div "Posts in Queue Save, approve schedule or clone your social posts here." at bounding box center [702, 580] width 1238 height 91
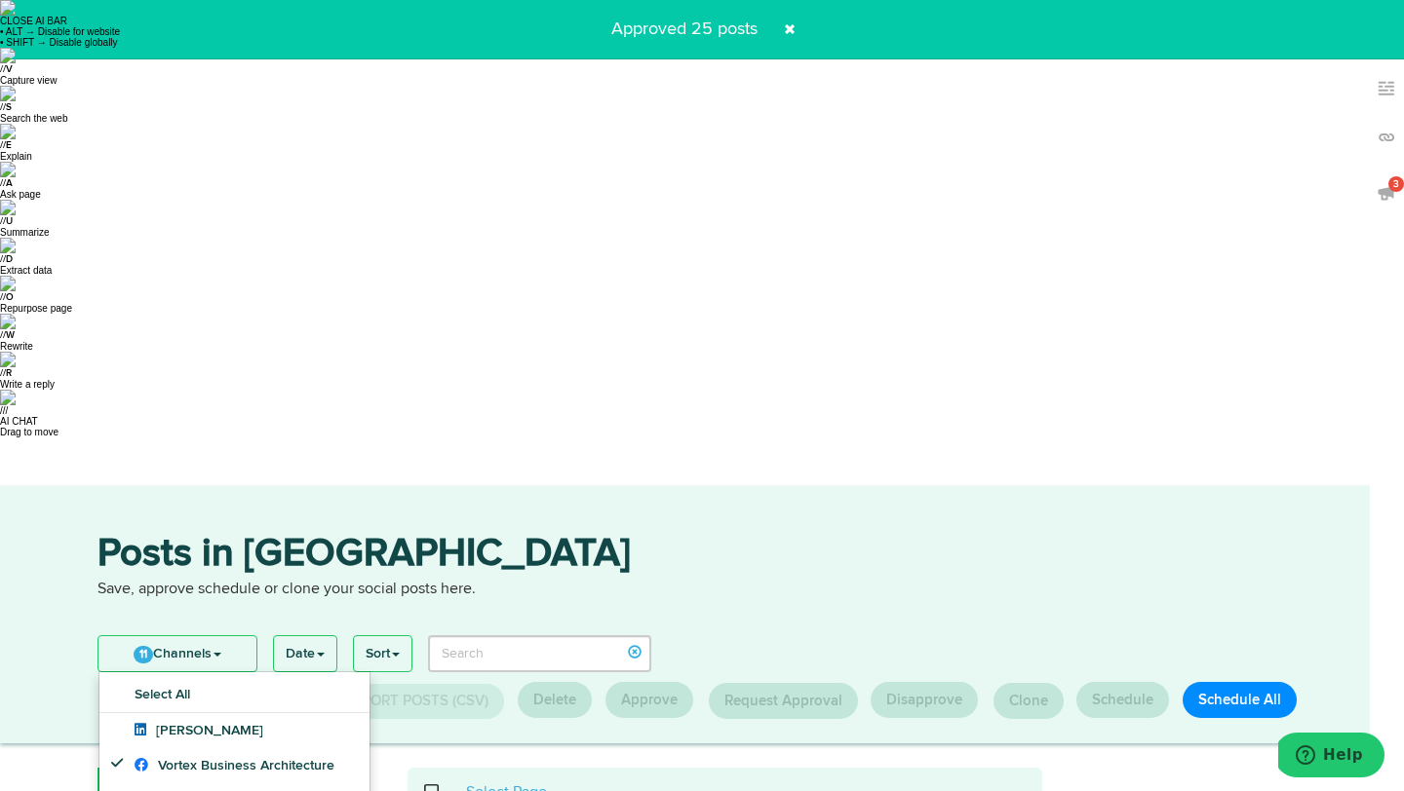
click at [431, 790] on span at bounding box center [442, 792] width 40 height 1
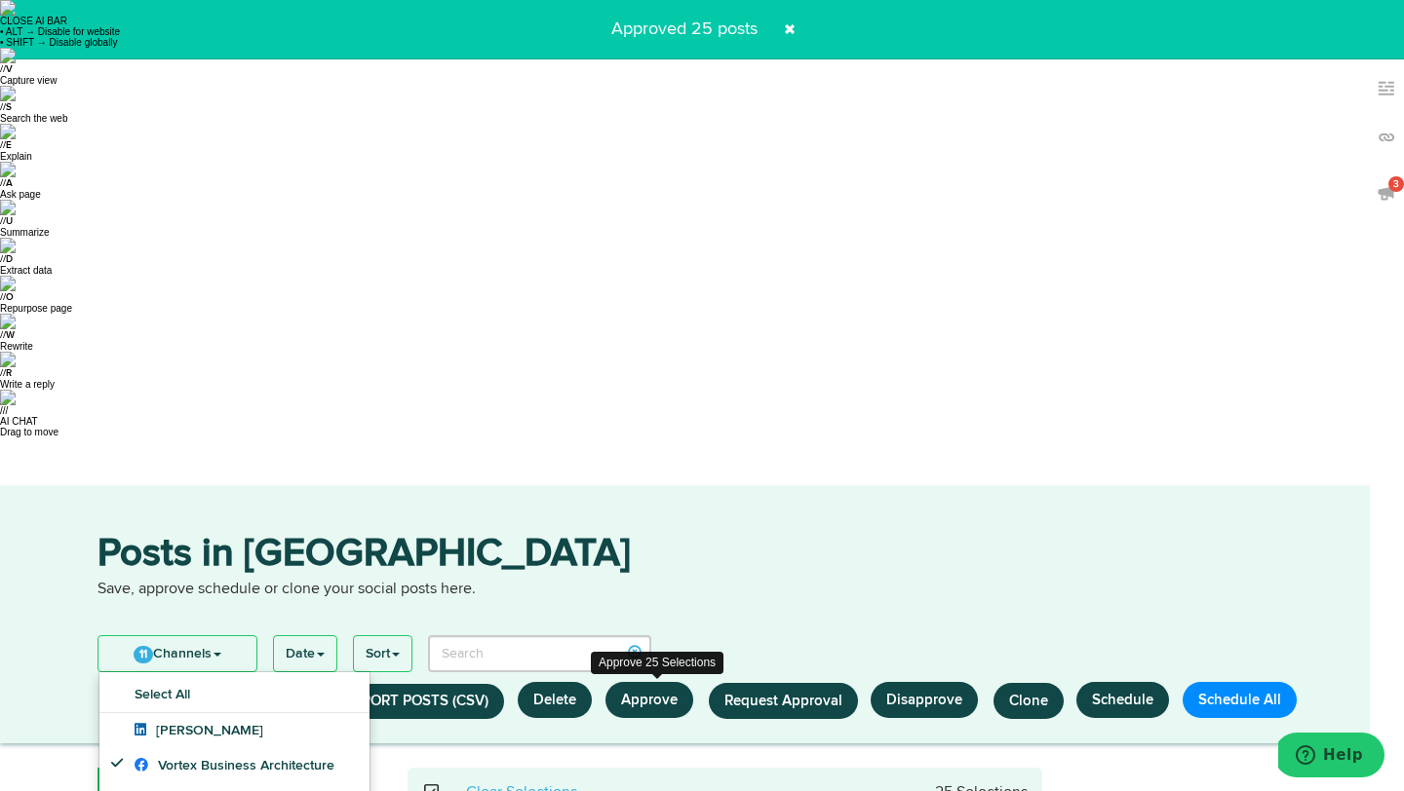
click at [628, 682] on button "Approve" at bounding box center [649, 700] width 88 height 36
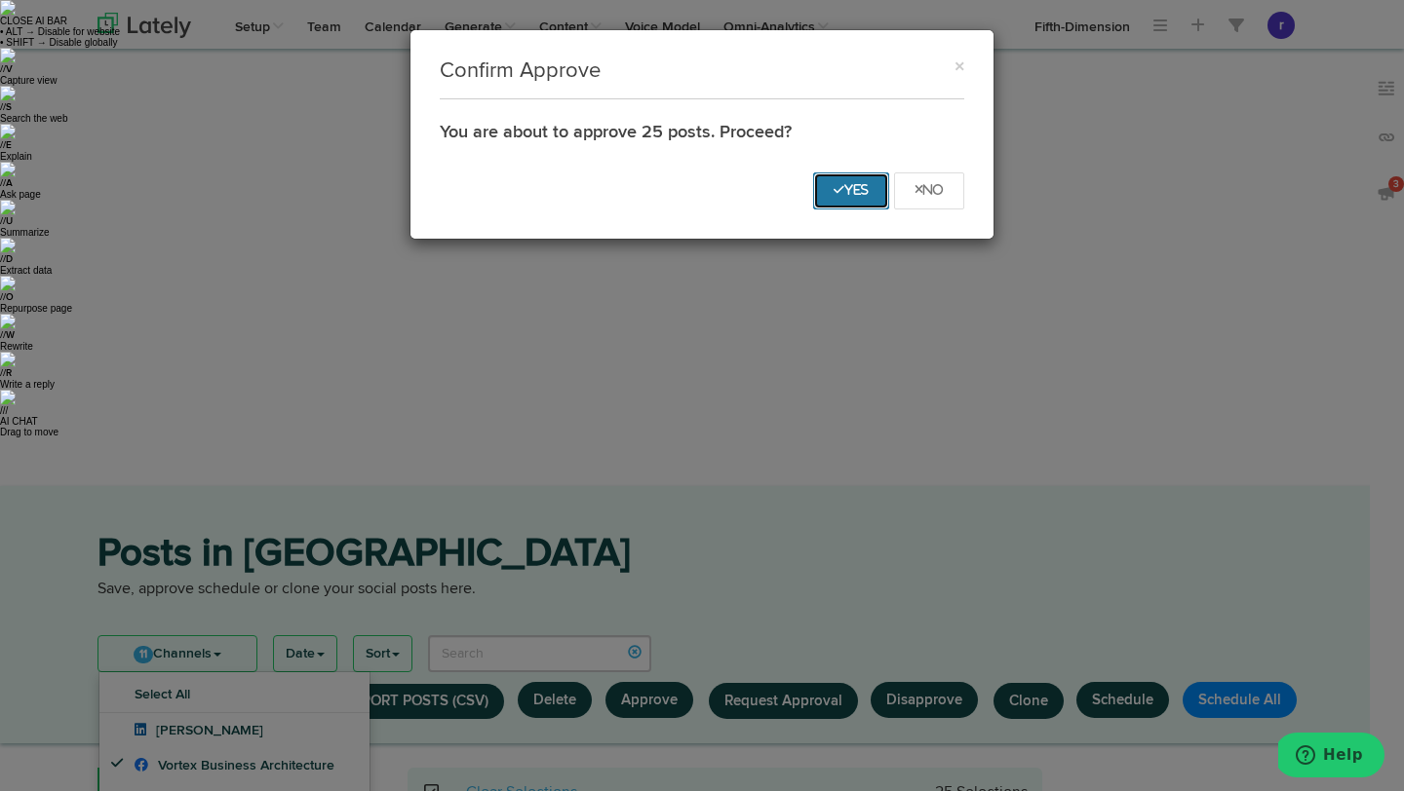
click at [833, 192] on icon "Yes" at bounding box center [850, 190] width 35 height 12
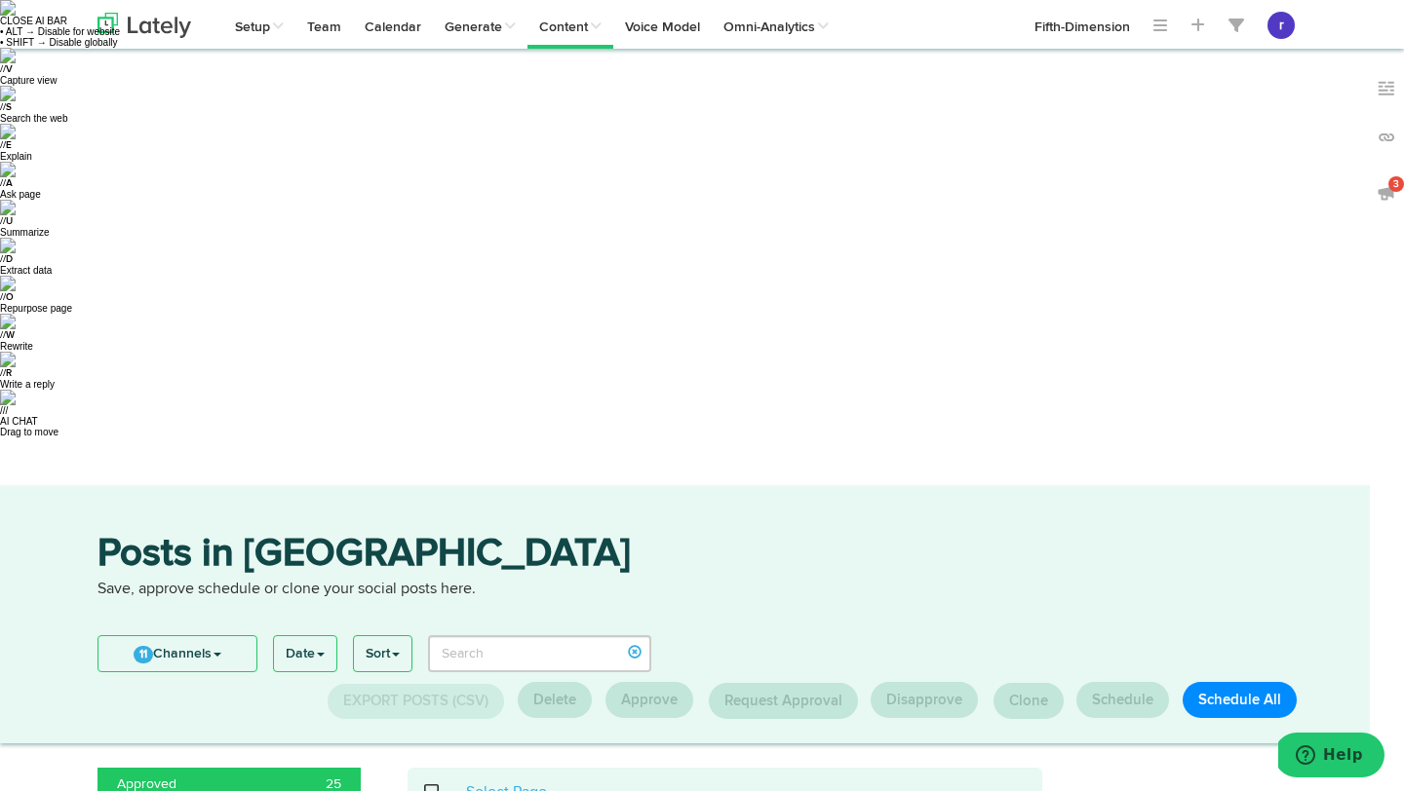
click at [431, 790] on span at bounding box center [442, 792] width 40 height 1
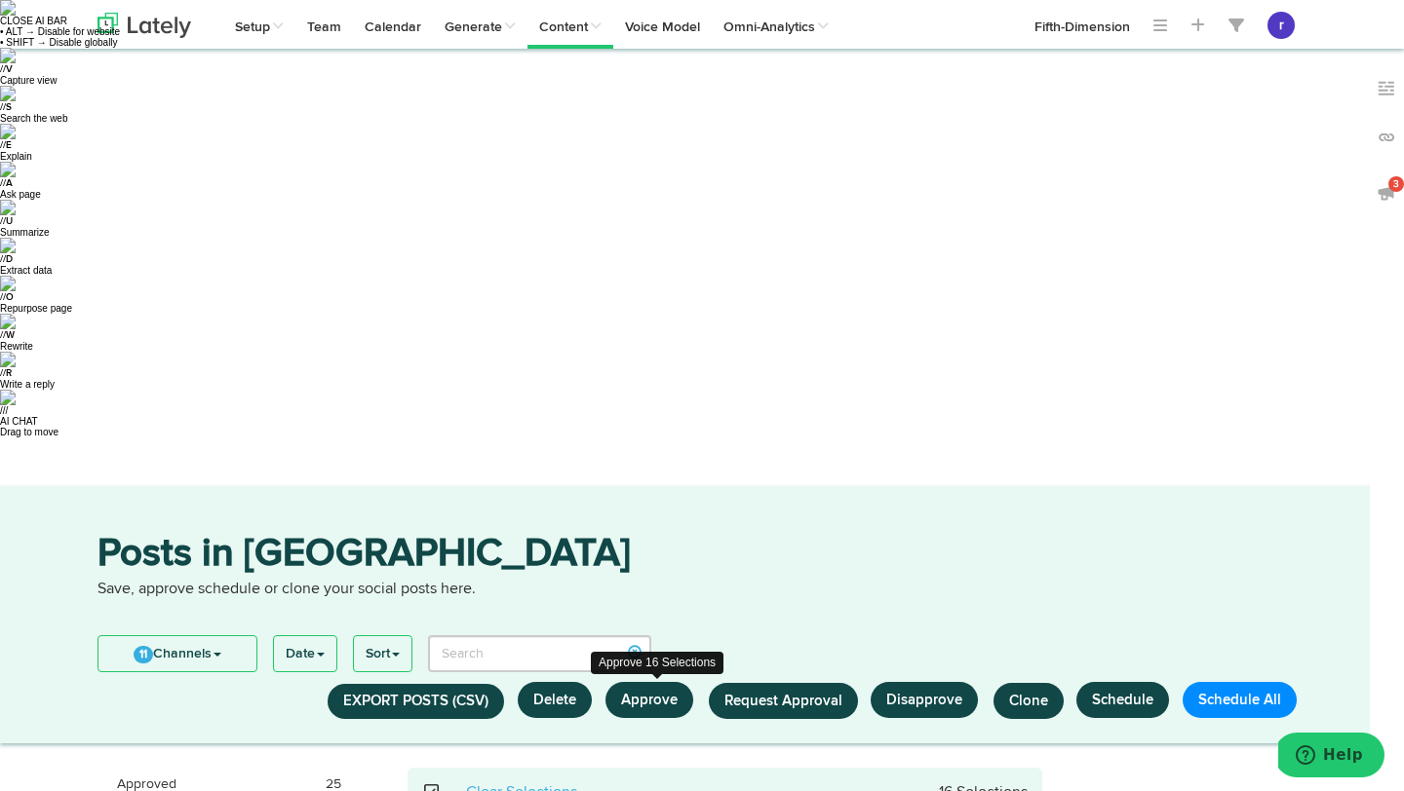
click at [654, 682] on button "Approve" at bounding box center [649, 700] width 88 height 36
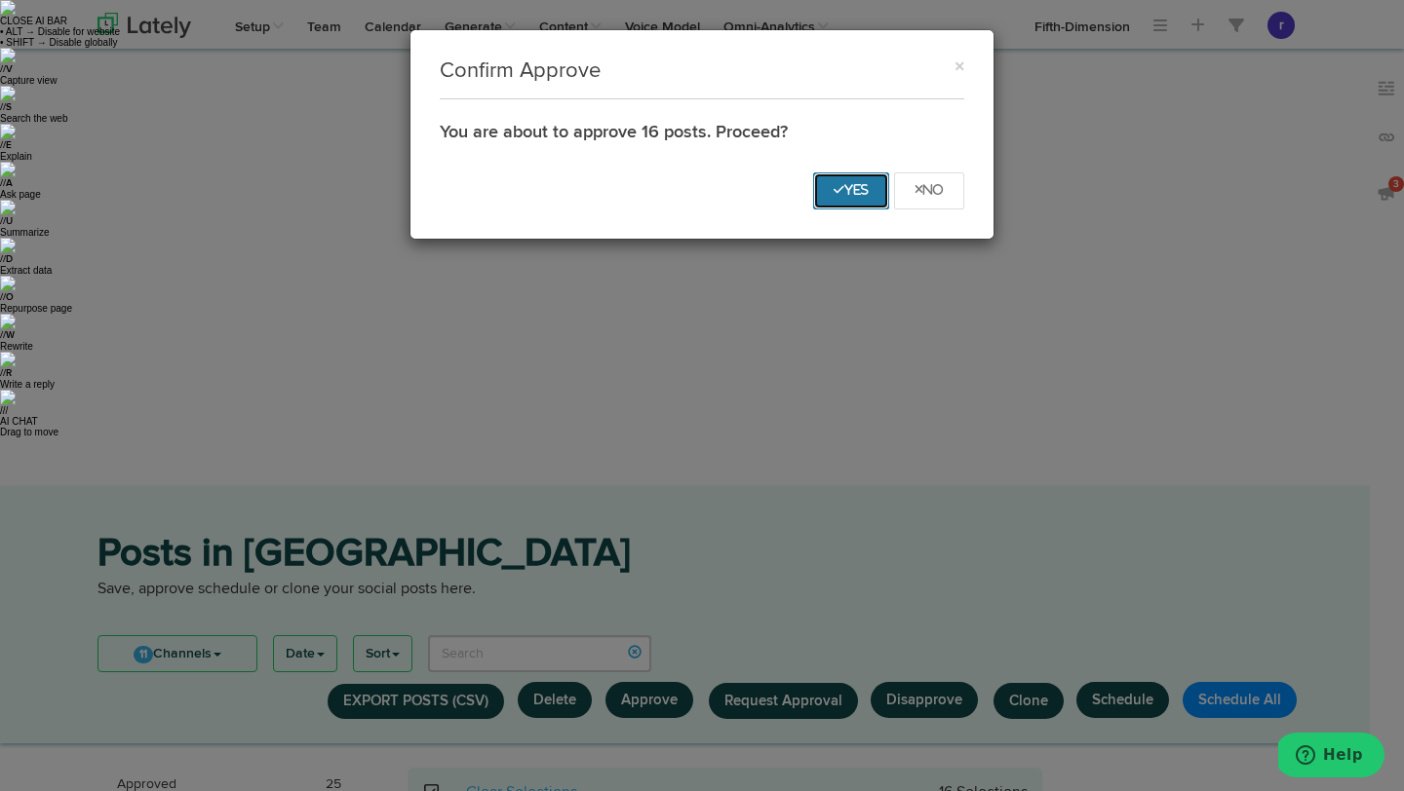
click at [857, 187] on icon "Yes" at bounding box center [850, 190] width 35 height 12
